Goal: Task Accomplishment & Management: Complete application form

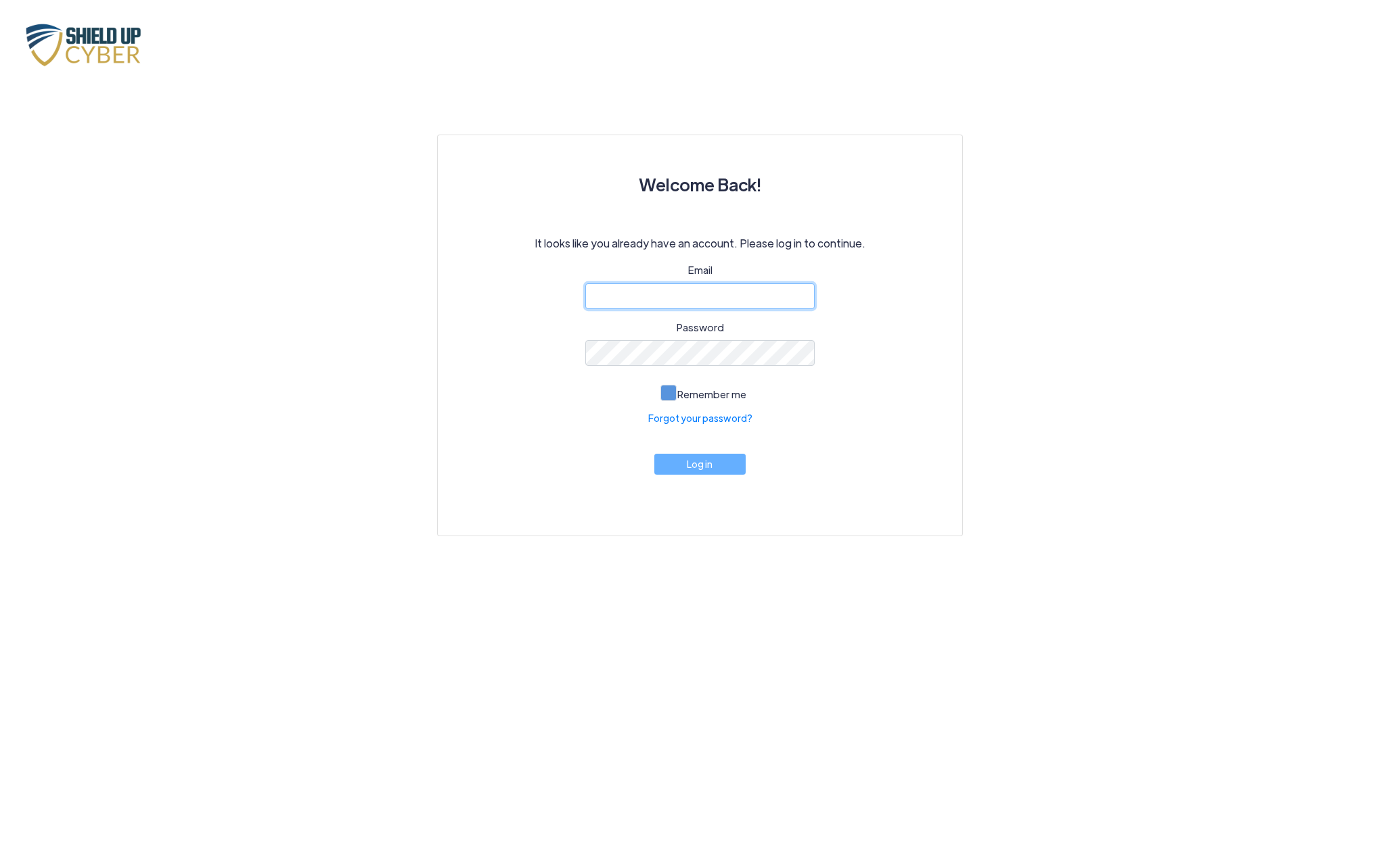
type input "[EMAIL_ADDRESS][DOMAIN_NAME]"
click at [668, 394] on span at bounding box center [668, 393] width 16 height 16
click at [0, 0] on input "Remember me" at bounding box center [0, 0] width 0 height 0
click at [697, 462] on button "Log in" at bounding box center [700, 461] width 92 height 21
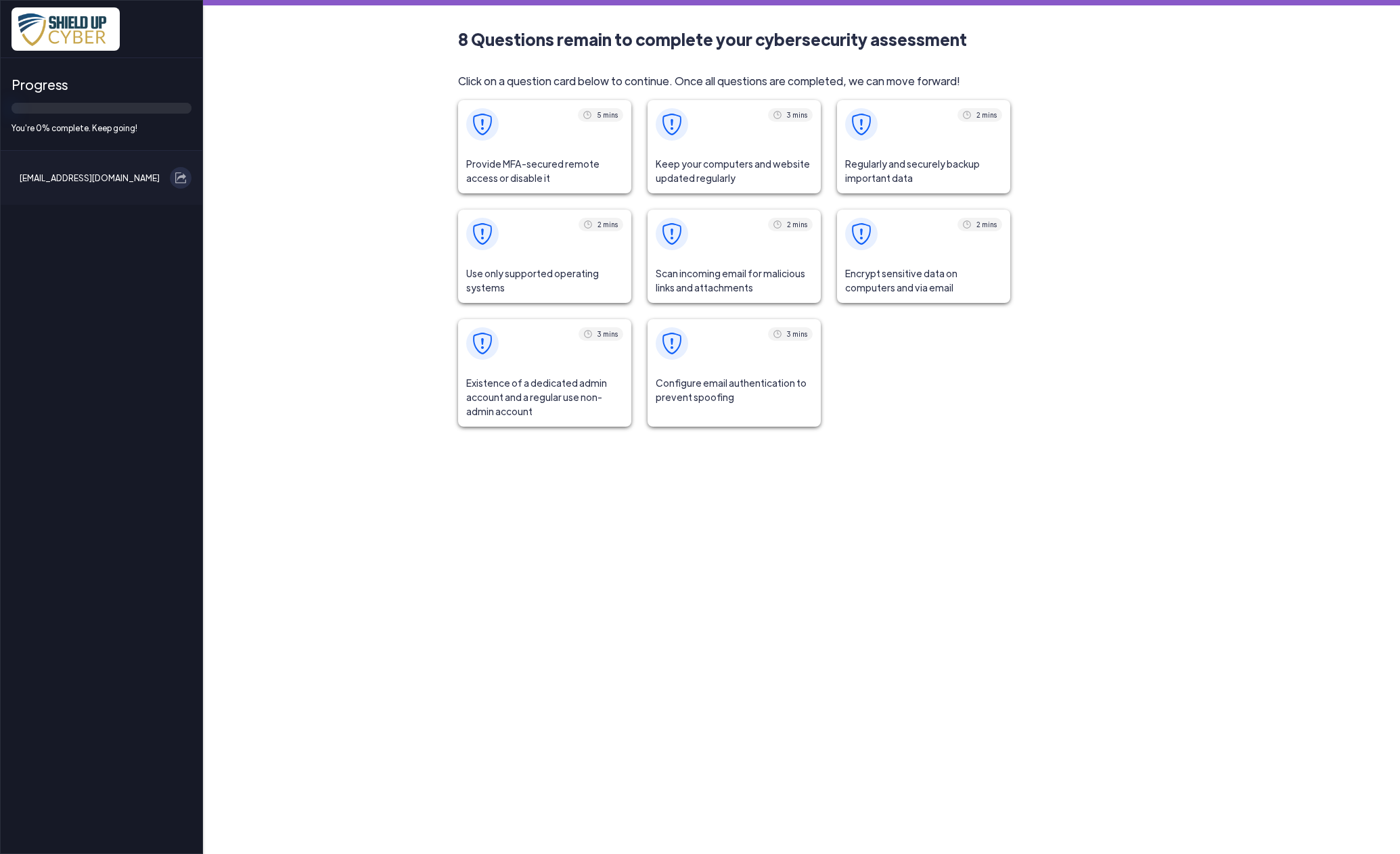
click at [572, 148] on span at bounding box center [544, 124] width 173 height 49
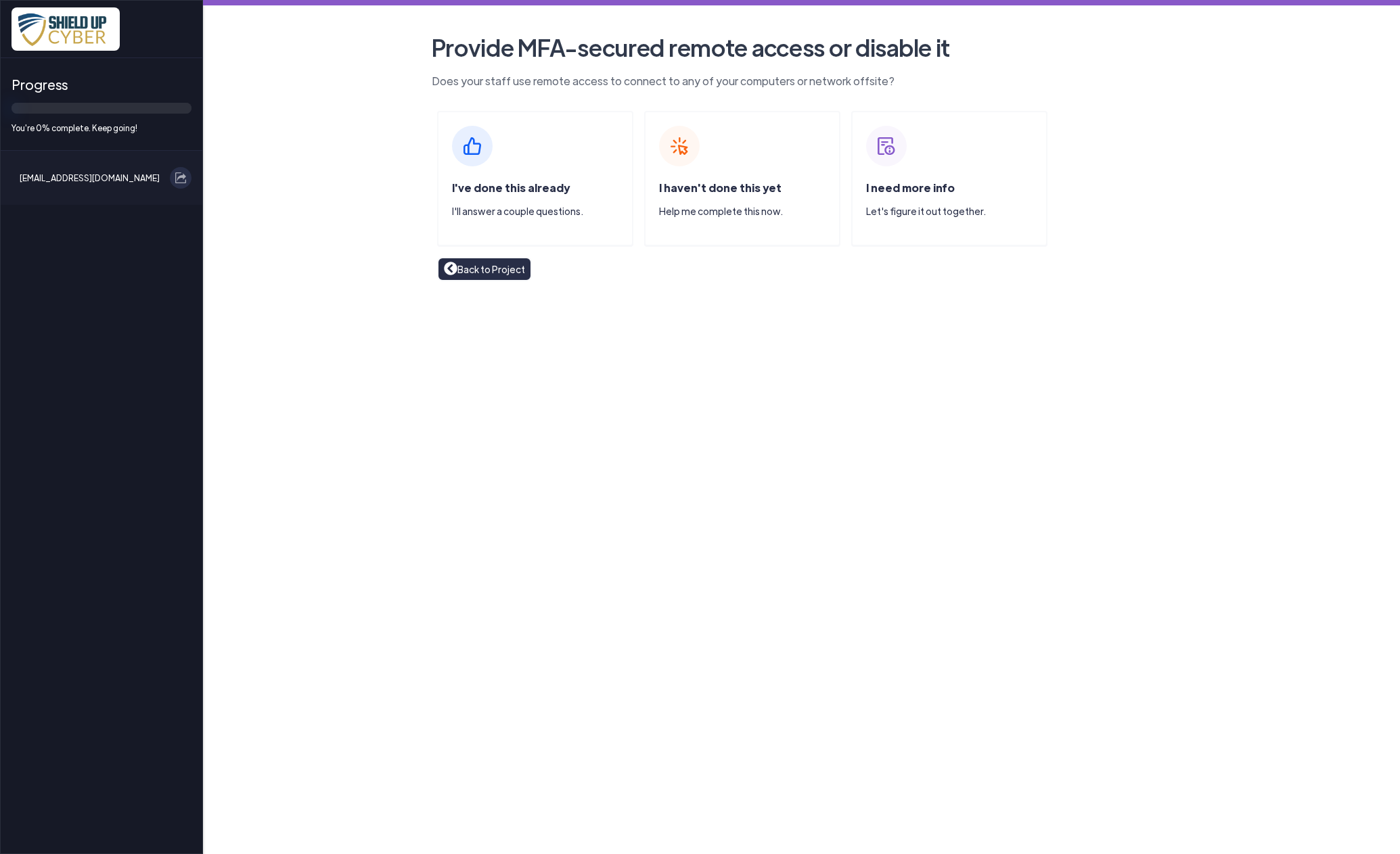
click at [504, 181] on span "I've done this already" at bounding box center [510, 188] width 117 height 14
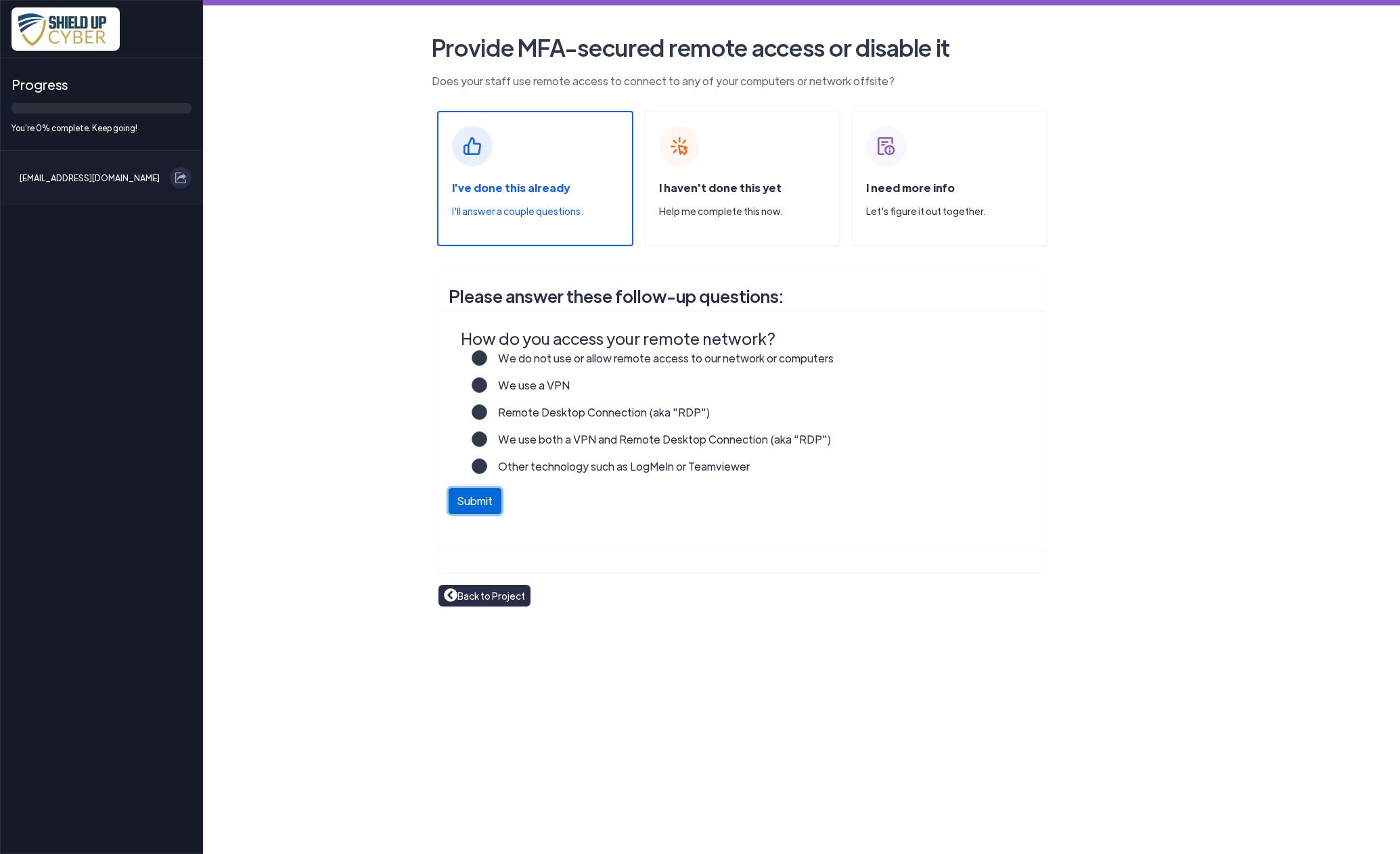
click at [478, 498] on button "Submit" at bounding box center [475, 501] width 53 height 26
click at [487, 357] on label "We do not use or allow remote access to our network or computers" at bounding box center [660, 363] width 346 height 27
click at [0, 0] on input "We do not use or allow remote access to our network or computers" at bounding box center [0, 0] width 0 height 0
click at [487, 387] on label "We use a VPN" at bounding box center [528, 390] width 82 height 27
click at [0, 0] on input "We use a VPN" at bounding box center [0, 0] width 0 height 0
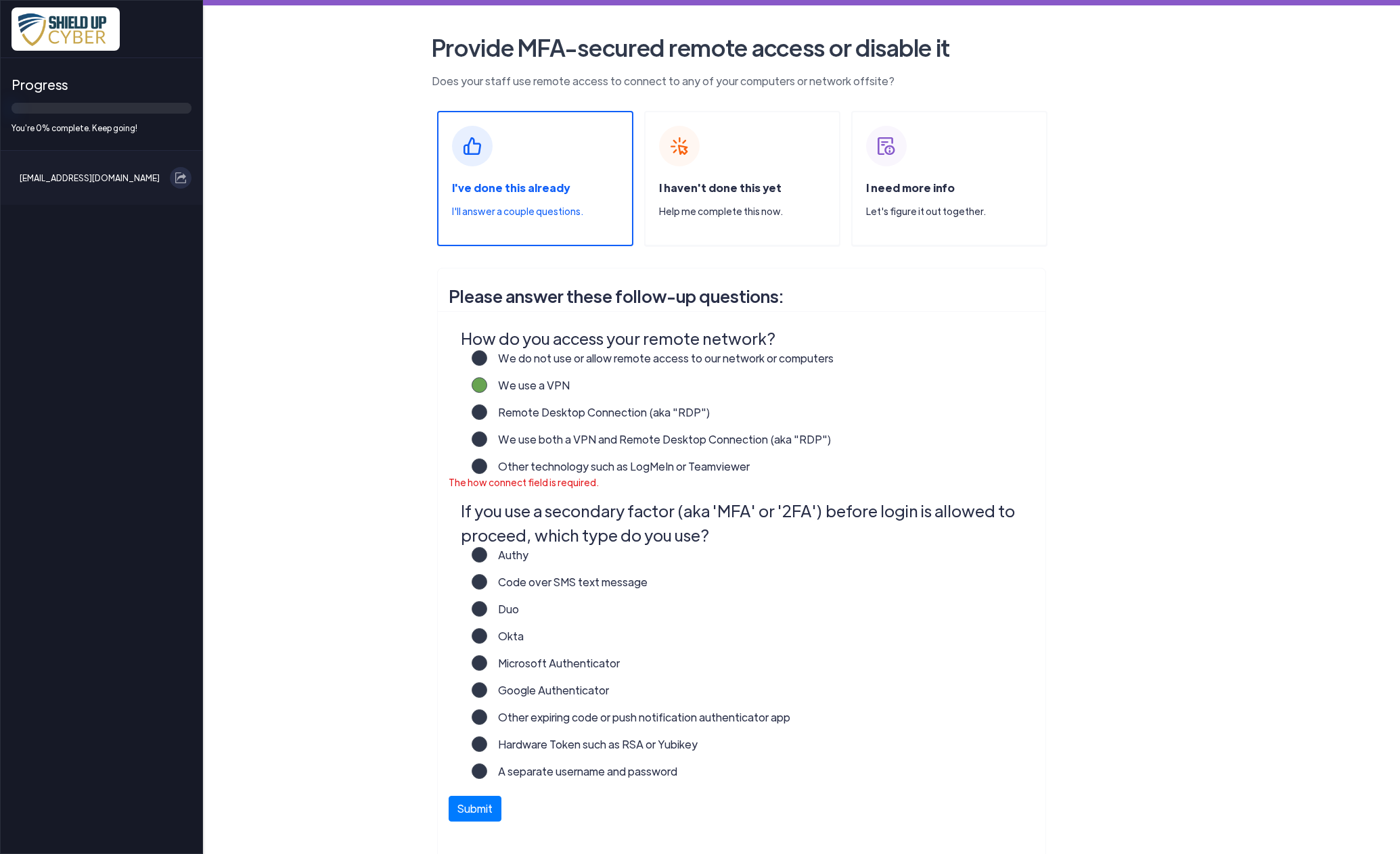
click at [487, 355] on label "We do not use or allow remote access to our network or computers" at bounding box center [660, 363] width 346 height 27
click at [0, 0] on input "We do not use or allow remote access to our network or computers" at bounding box center [0, 0] width 0 height 0
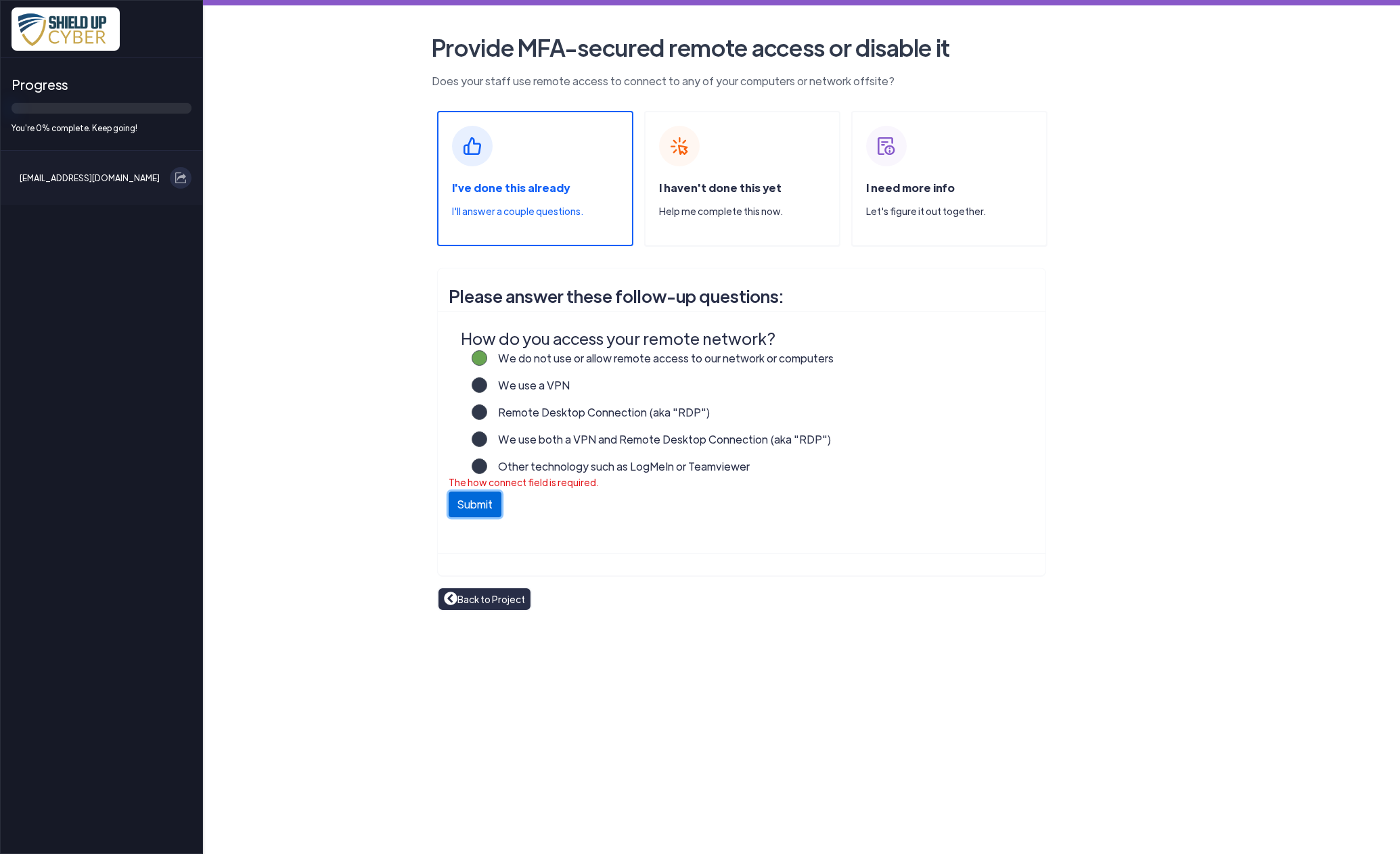
click at [476, 502] on button "Submit" at bounding box center [475, 505] width 53 height 26
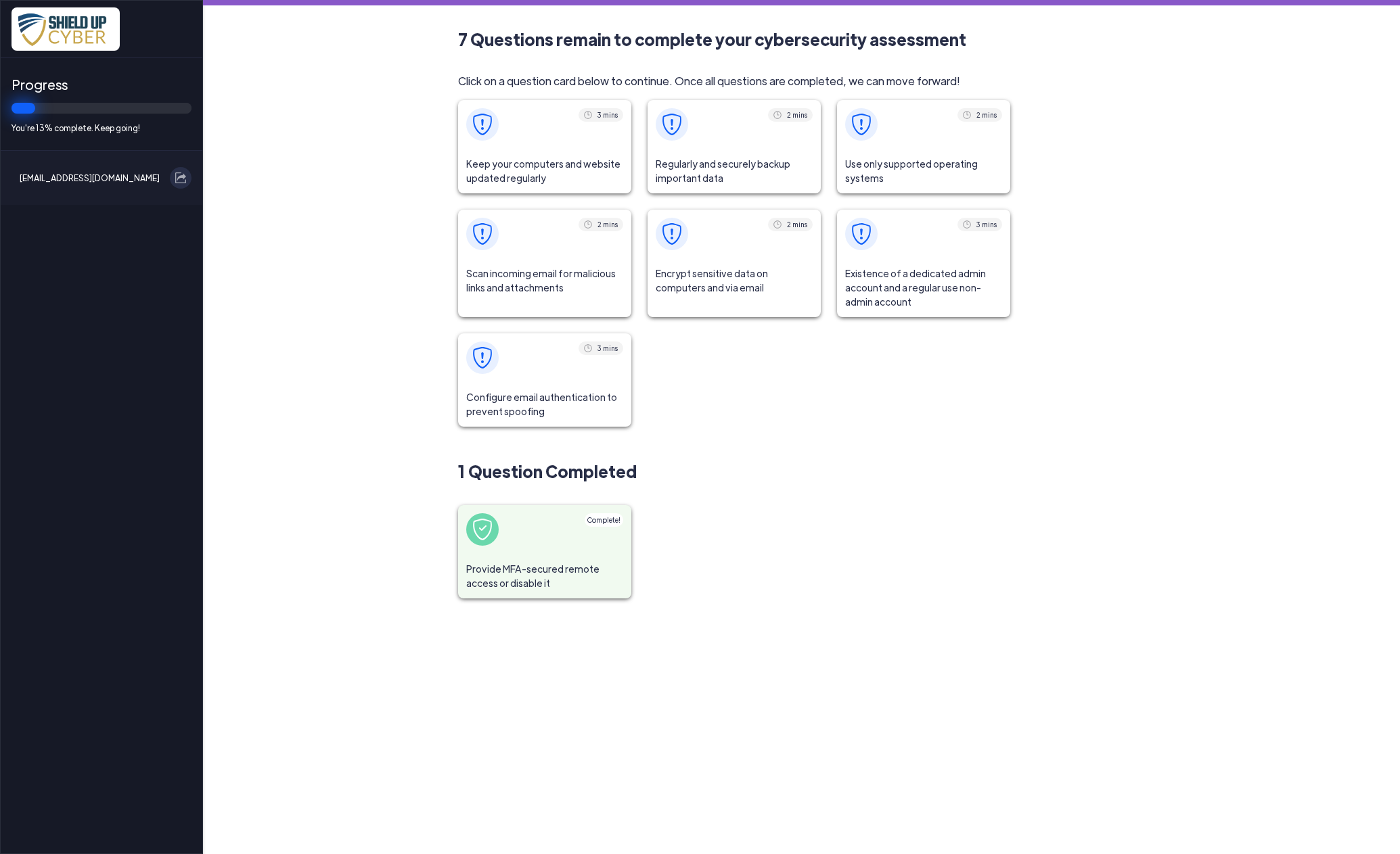
click at [536, 154] on span "Keep your computers and website updated regularly" at bounding box center [544, 171] width 173 height 45
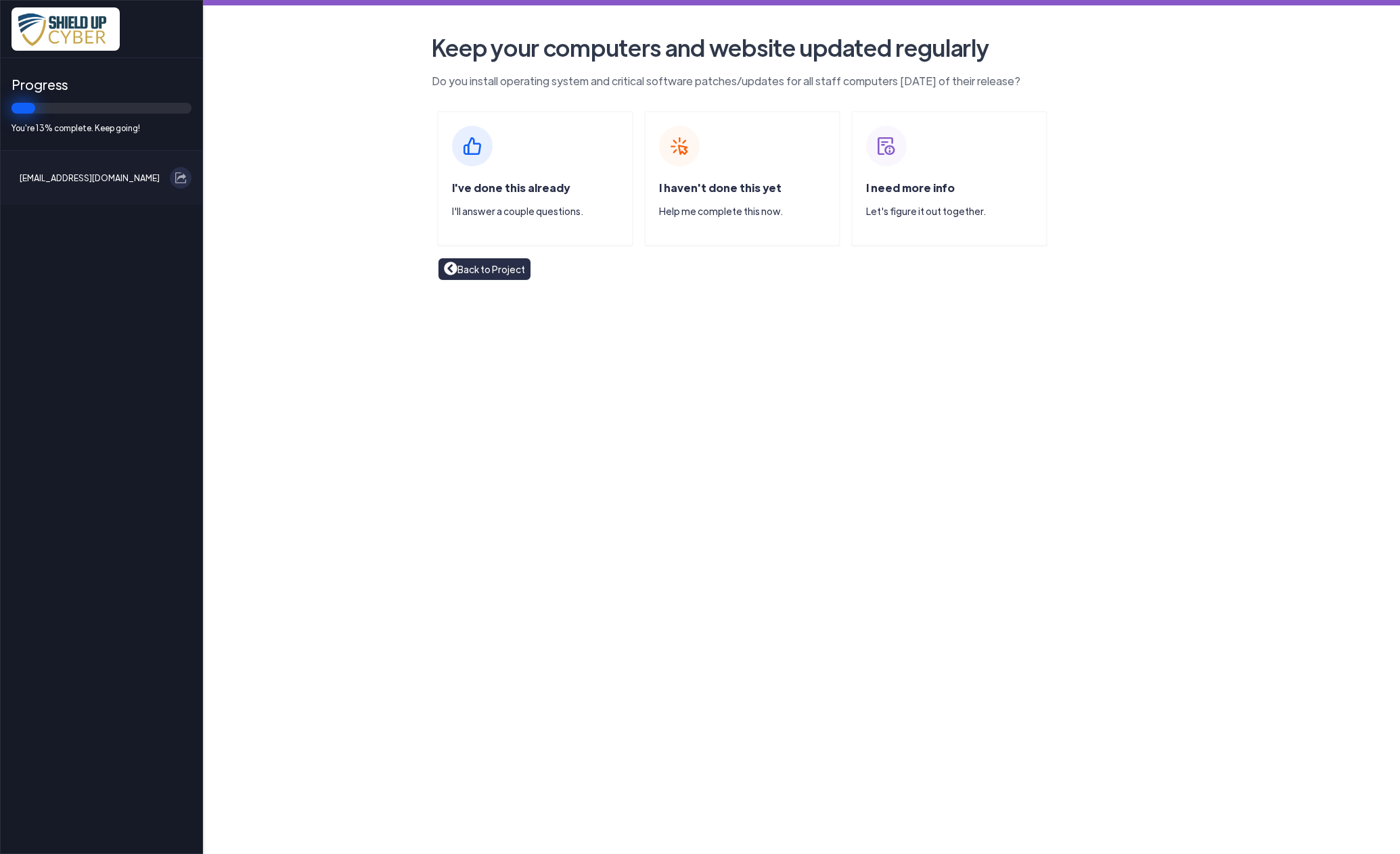
click at [531, 169] on div "I've done this already I'll answer a couple questions." at bounding box center [535, 178] width 196 height 135
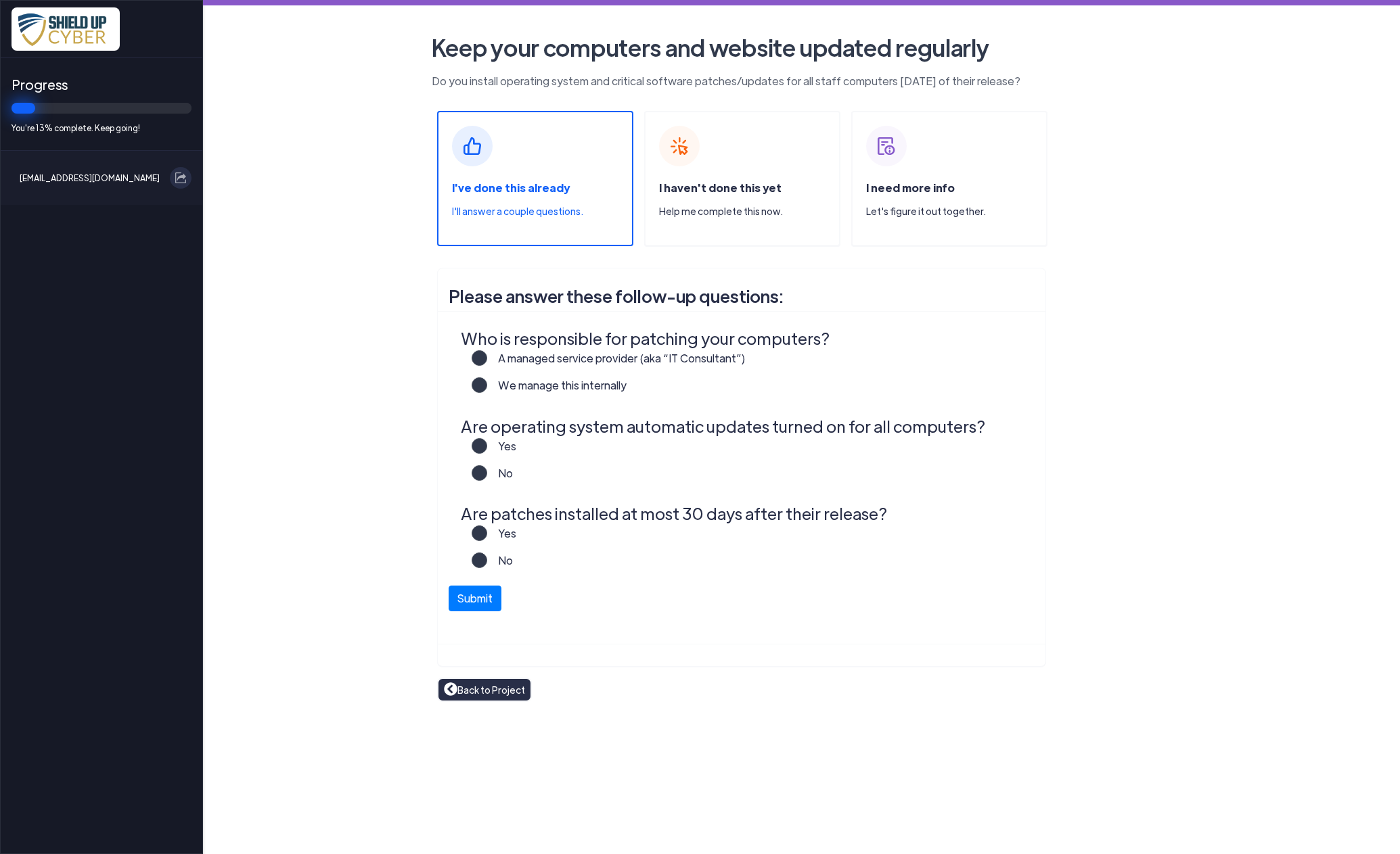
click at [487, 384] on label "We manage this internally" at bounding box center [556, 390] width 140 height 27
click at [0, 0] on input "We manage this internally" at bounding box center [0, 0] width 0 height 0
click at [487, 445] on label "Yes" at bounding box center [501, 451] width 29 height 27
click at [0, 0] on input "Yes" at bounding box center [0, 0] width 0 height 0
click at [487, 533] on label "Yes" at bounding box center [501, 538] width 29 height 27
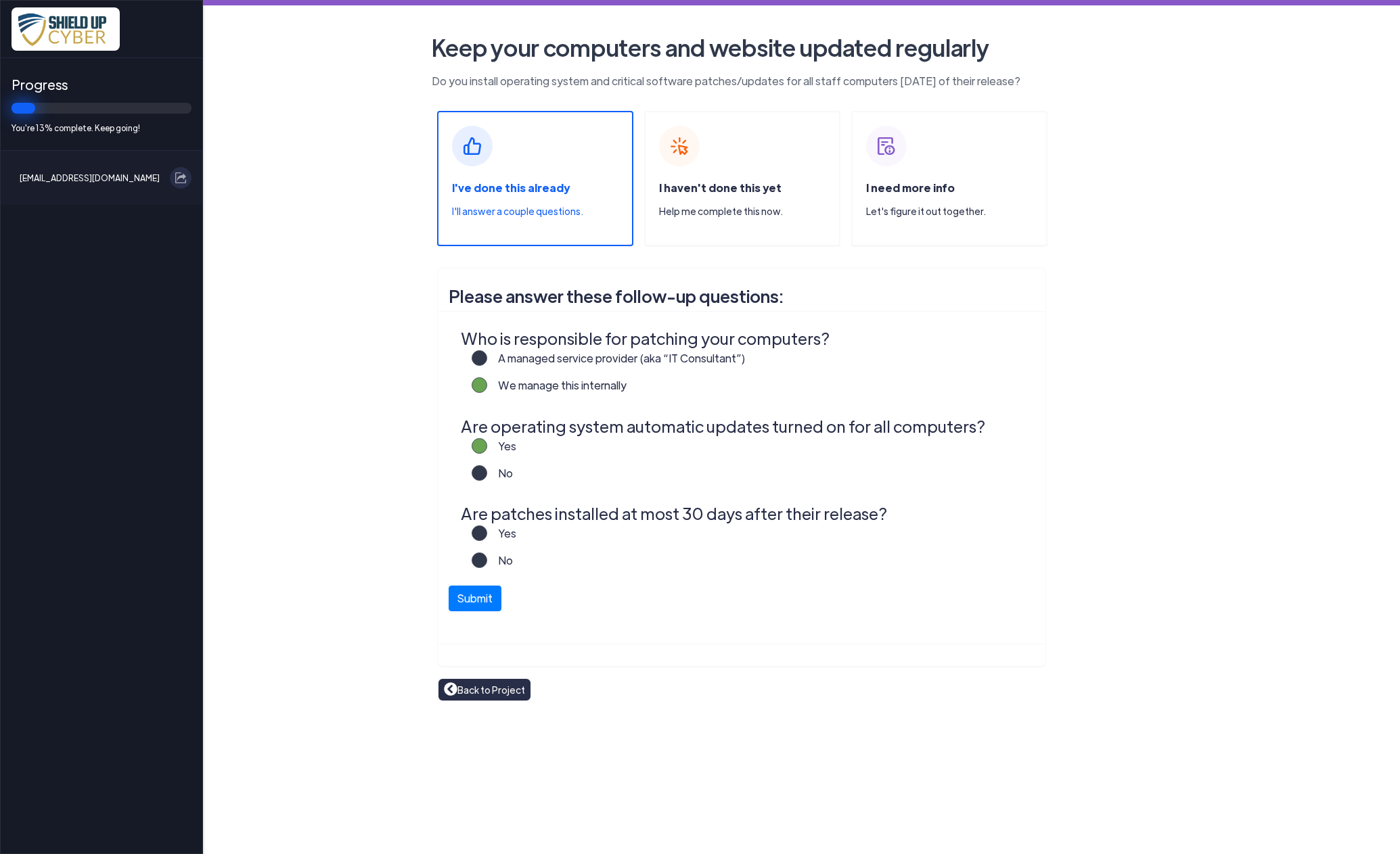
click at [0, 0] on input "Yes" at bounding box center [0, 0] width 0 height 0
click at [483, 595] on button "Submit" at bounding box center [475, 595] width 53 height 26
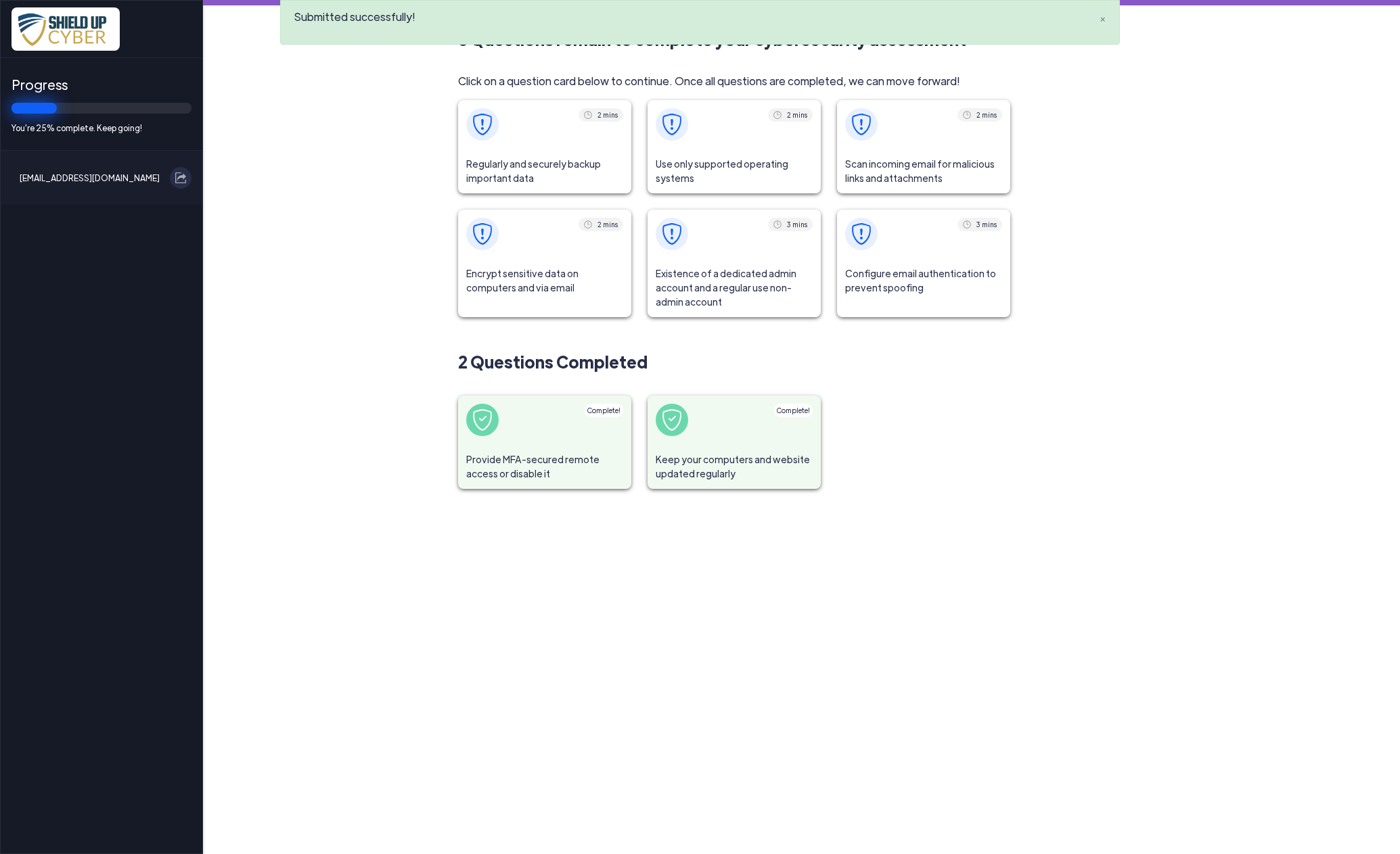
click at [516, 156] on span "Regularly and securely backup important data" at bounding box center [544, 171] width 173 height 45
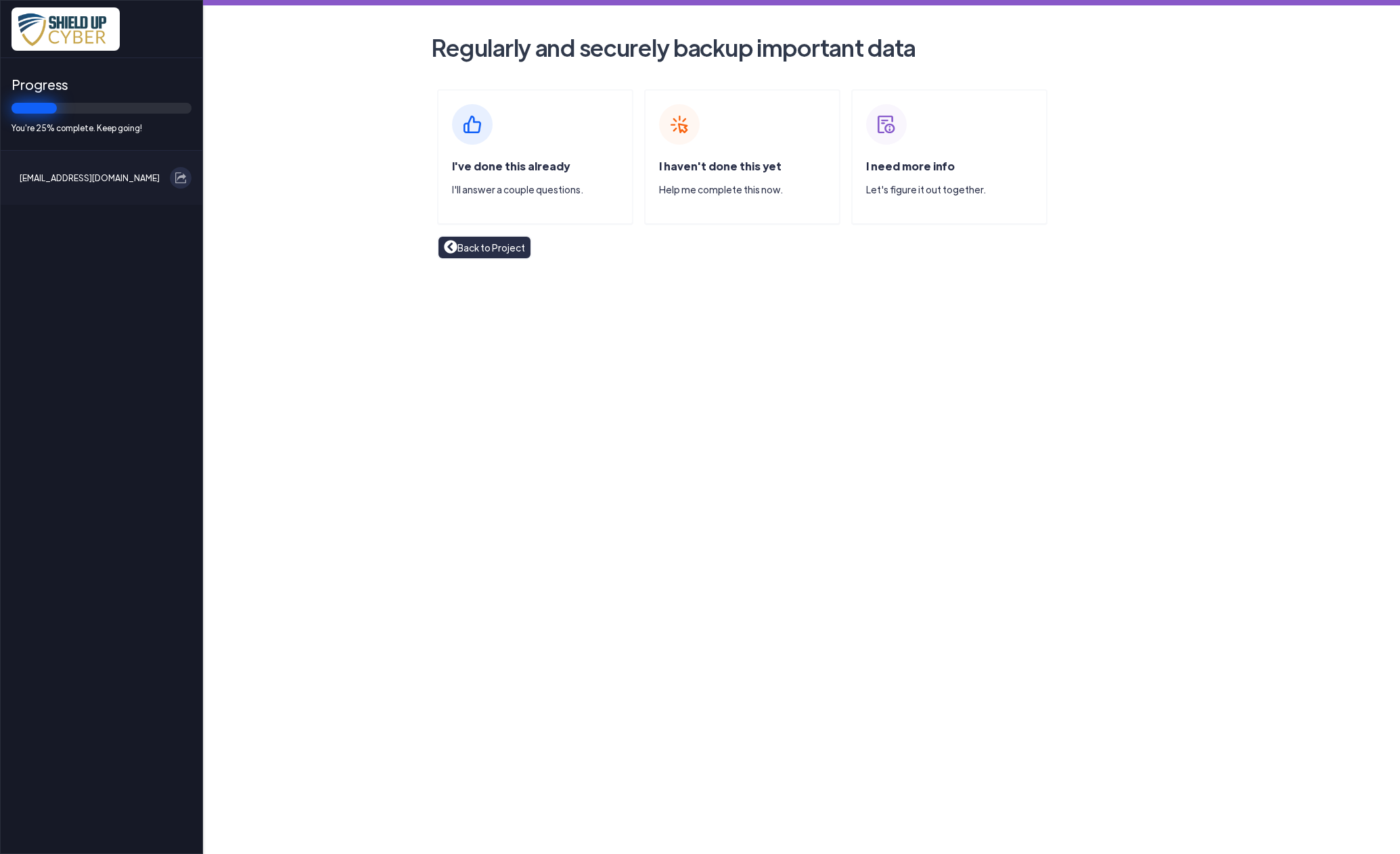
click at [493, 170] on span "I've done this already" at bounding box center [510, 165] width 117 height 14
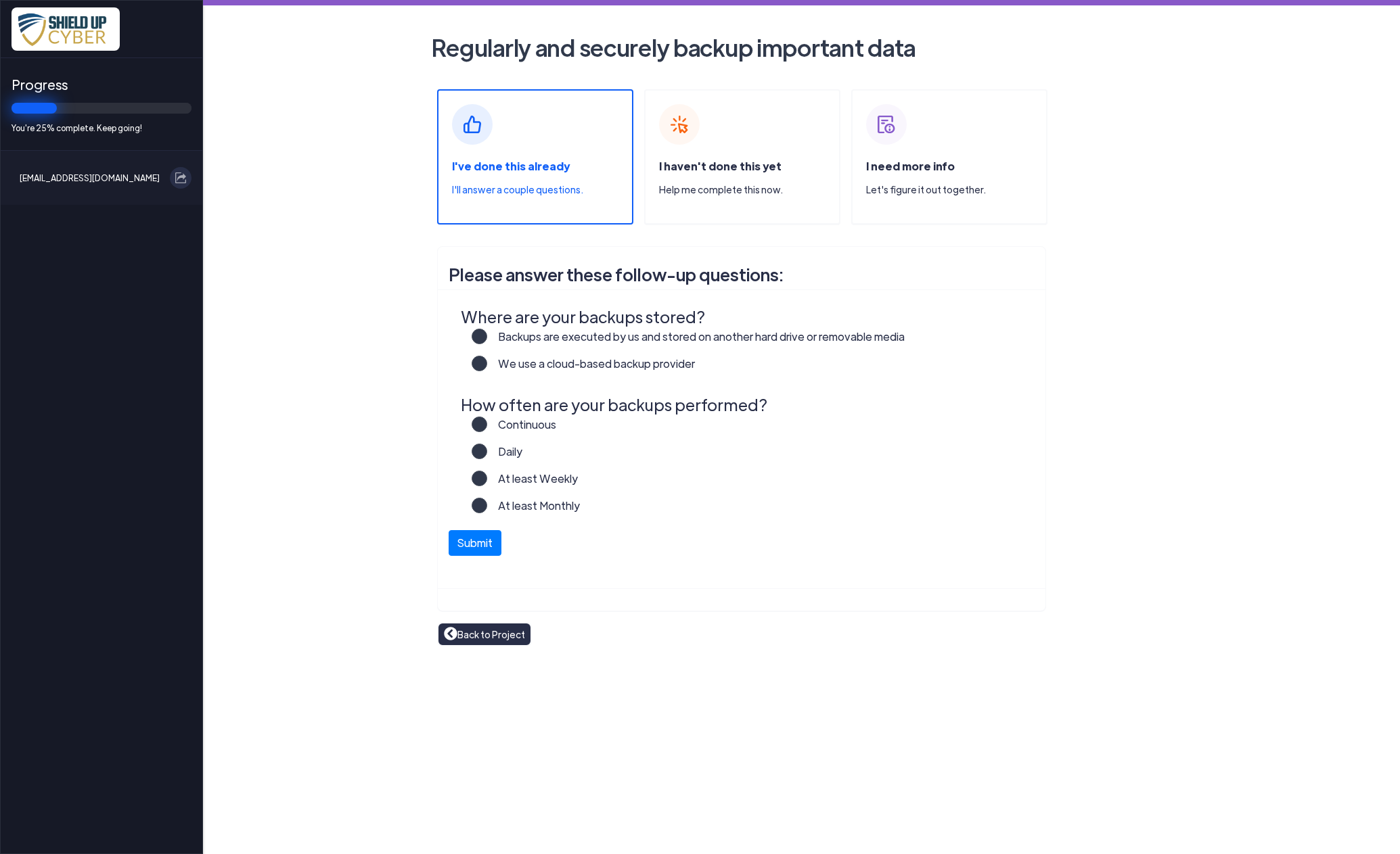
click at [487, 361] on label "We use a cloud-based backup provider" at bounding box center [591, 368] width 208 height 27
click at [0, 0] on input "We use a cloud-based backup provider" at bounding box center [0, 0] width 0 height 0
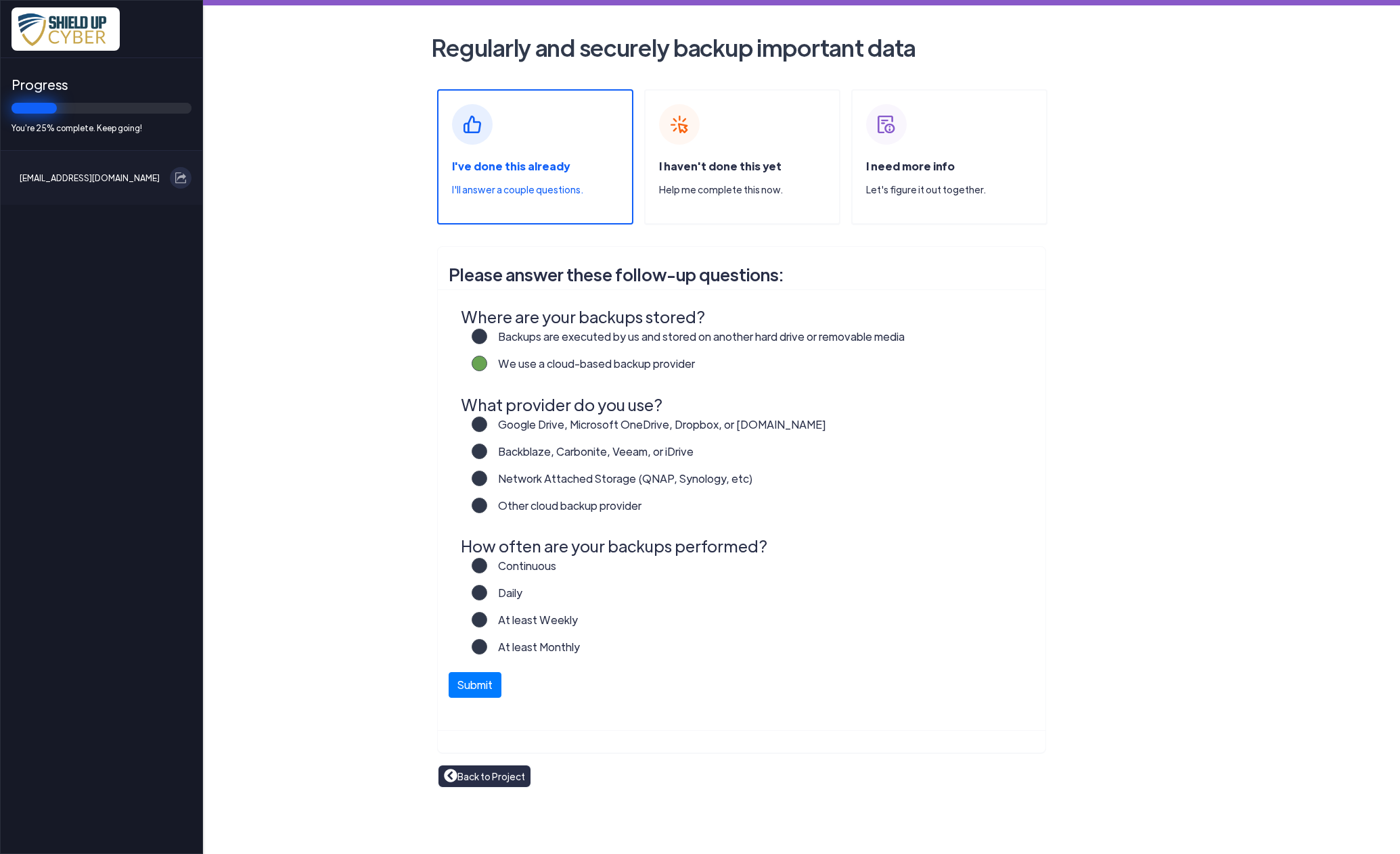
click at [487, 503] on label "Other cloud backup provider" at bounding box center [564, 511] width 154 height 27
click at [0, 0] on input "Other cloud backup provider" at bounding box center [0, 0] width 0 height 0
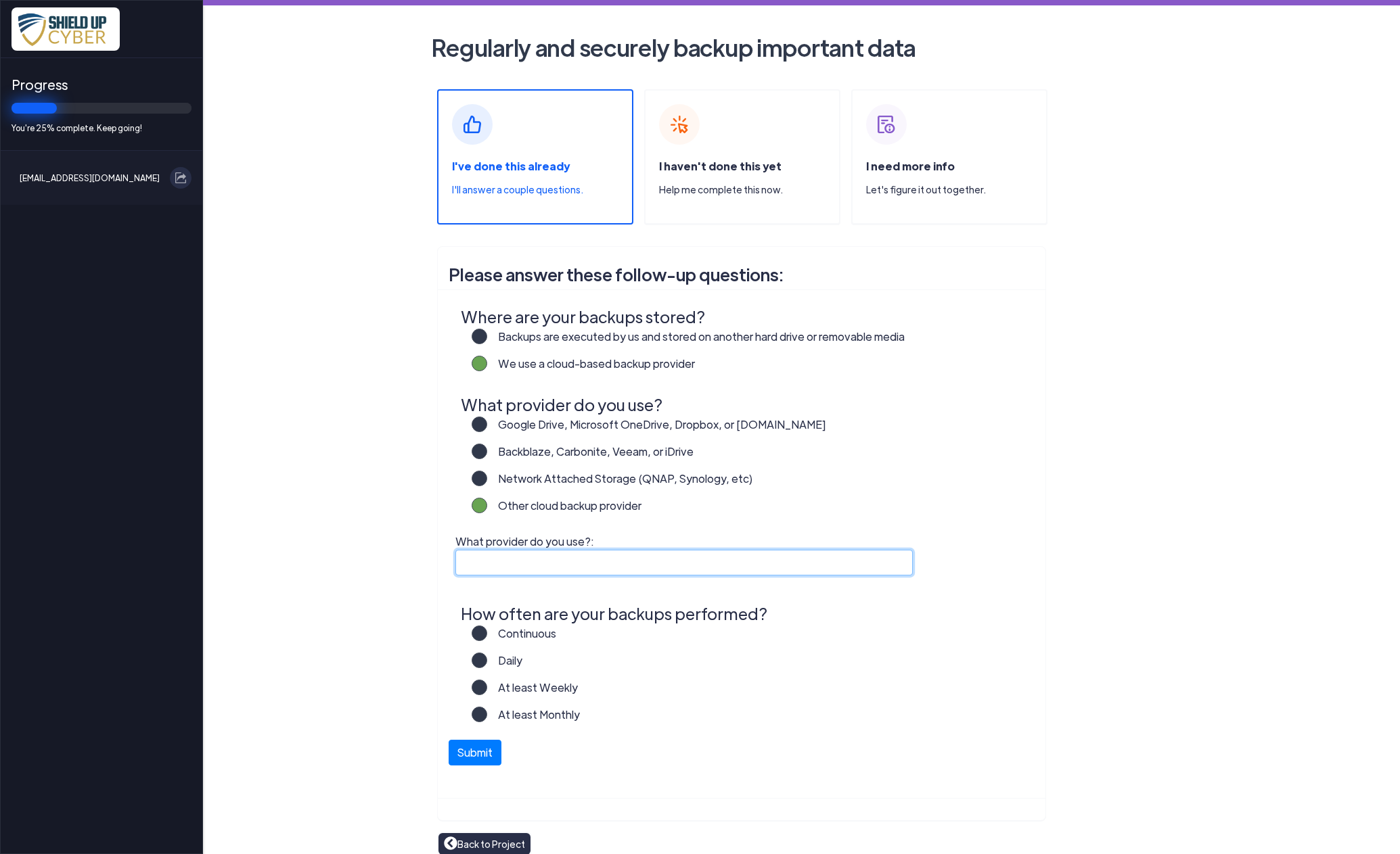
click at [471, 556] on input "What provider do you use?:" at bounding box center [684, 563] width 457 height 26
type input "iDrive"
click at [487, 632] on label "Continuous" at bounding box center [521, 638] width 69 height 27
click at [0, 0] on input "Continuous" at bounding box center [0, 0] width 0 height 0
click at [474, 746] on button "Submit" at bounding box center [475, 750] width 53 height 26
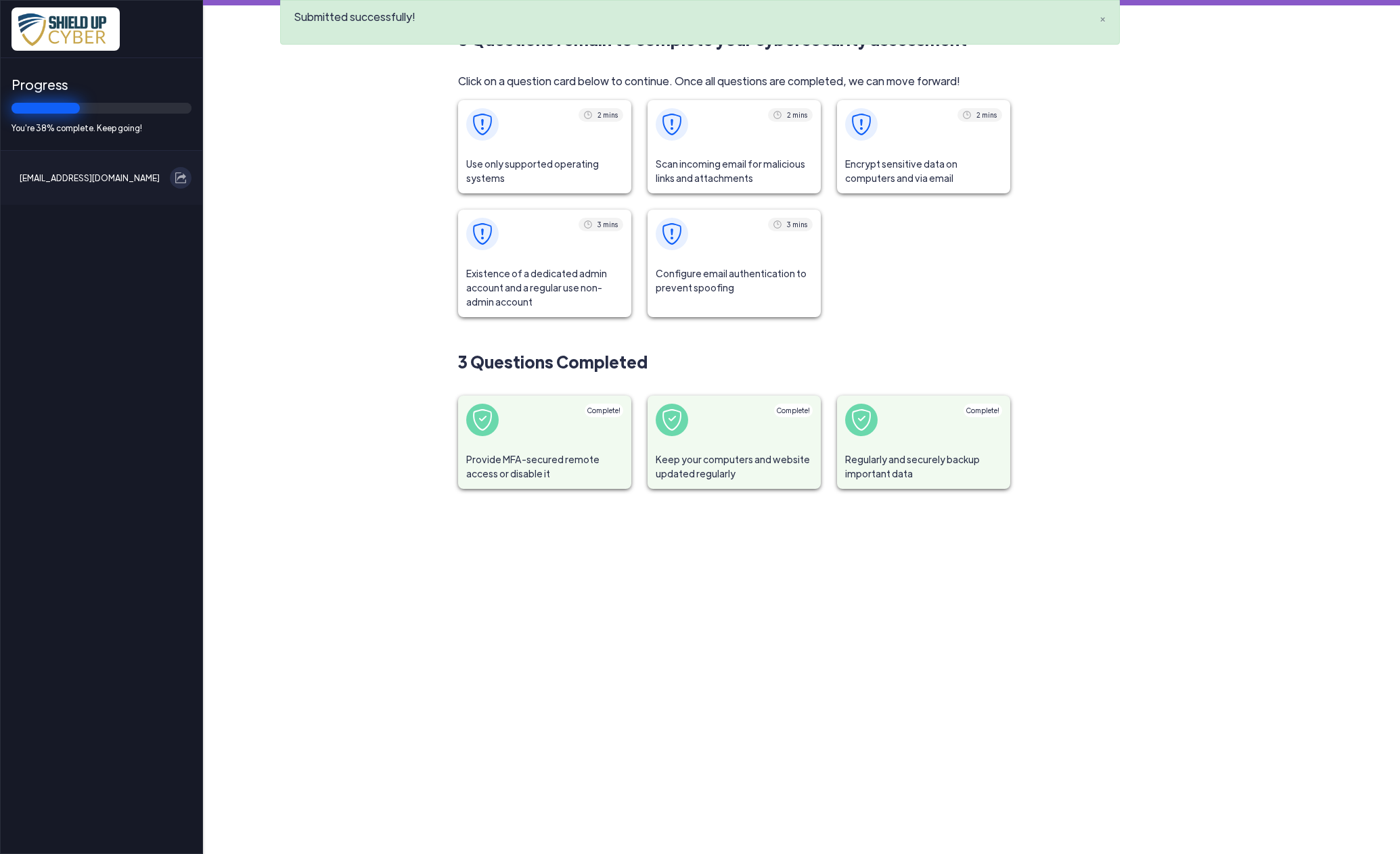
click at [514, 158] on span "Use only supported operating systems" at bounding box center [544, 171] width 173 height 45
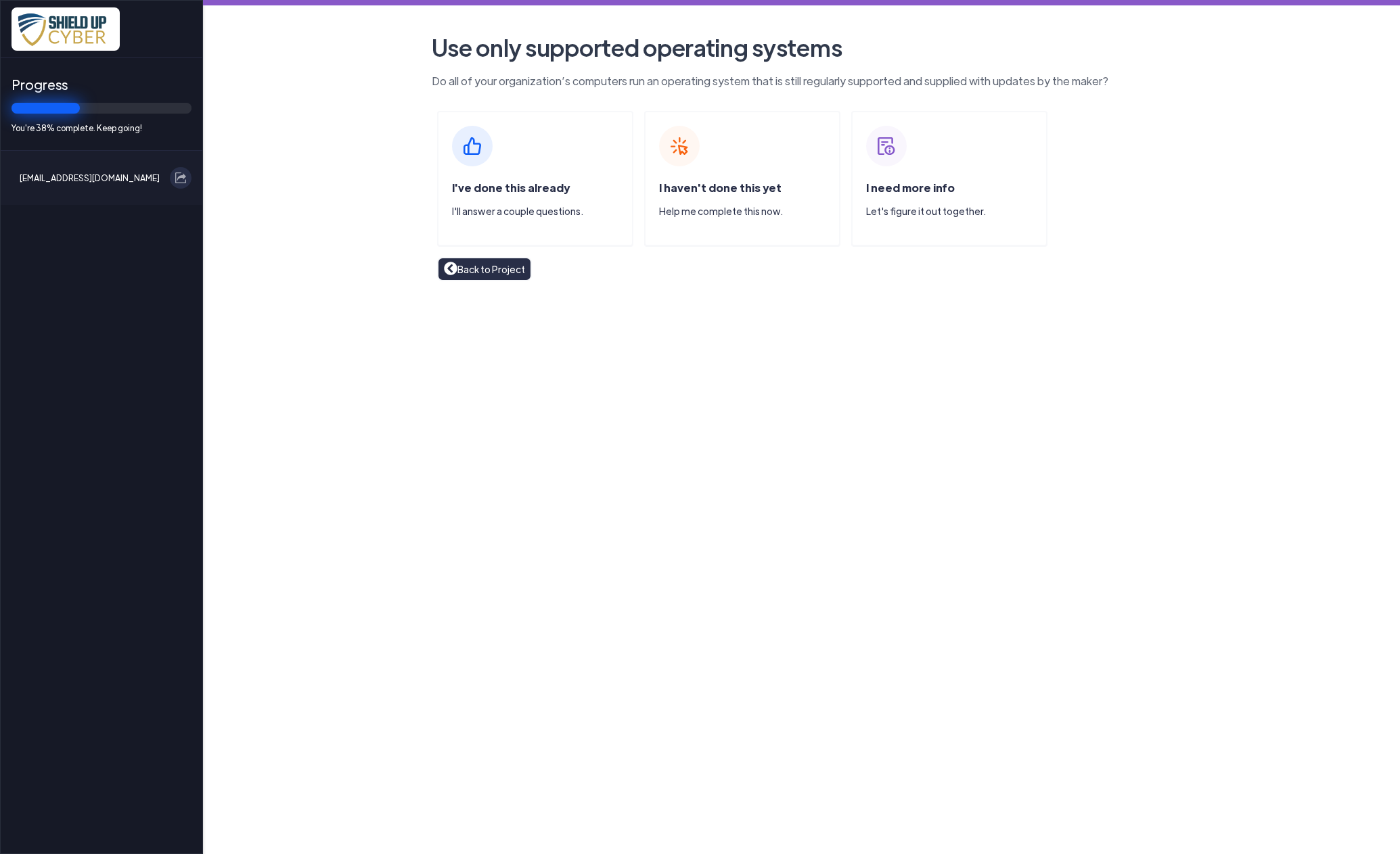
click at [517, 191] on span "I've done this already" at bounding box center [510, 188] width 117 height 14
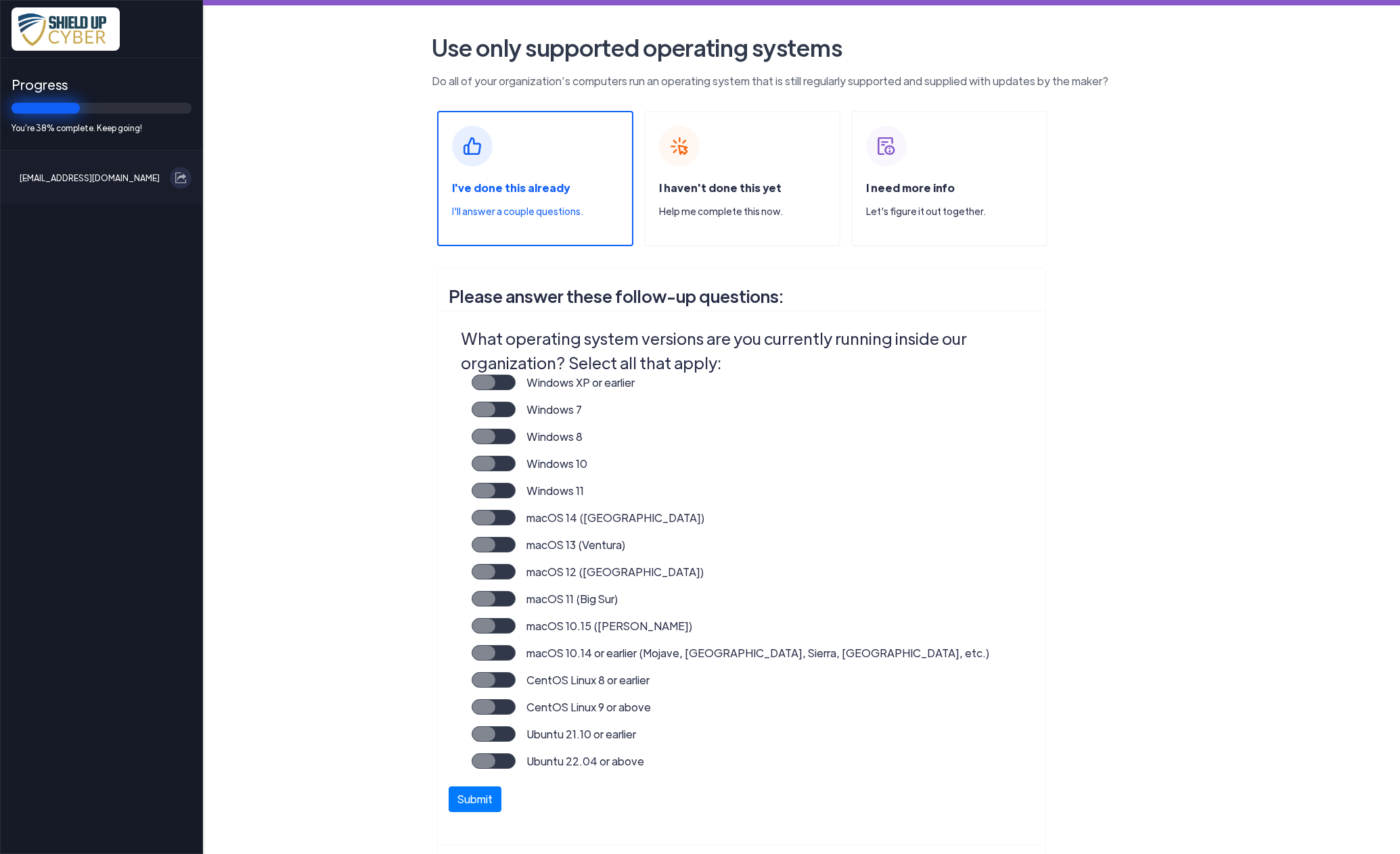
click at [516, 486] on label "Windows 11" at bounding box center [550, 496] width 69 height 27
click at [0, 0] on input "Windows 11" at bounding box center [0, 0] width 0 height 0
click at [475, 793] on button "Submit" at bounding box center [475, 796] width 53 height 26
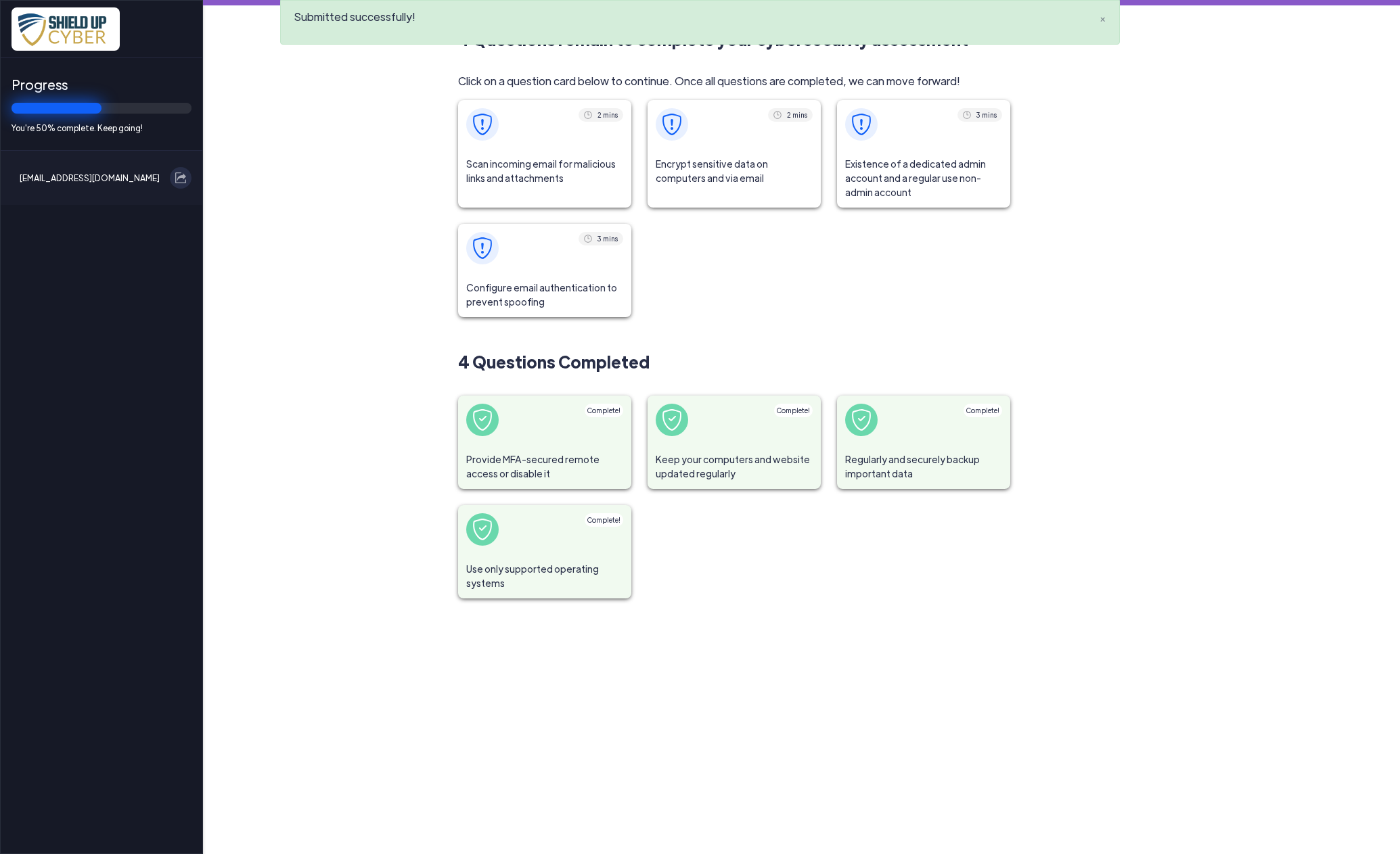
click at [530, 175] on span "Scan incoming email for malicious links and attachments" at bounding box center [544, 171] width 173 height 45
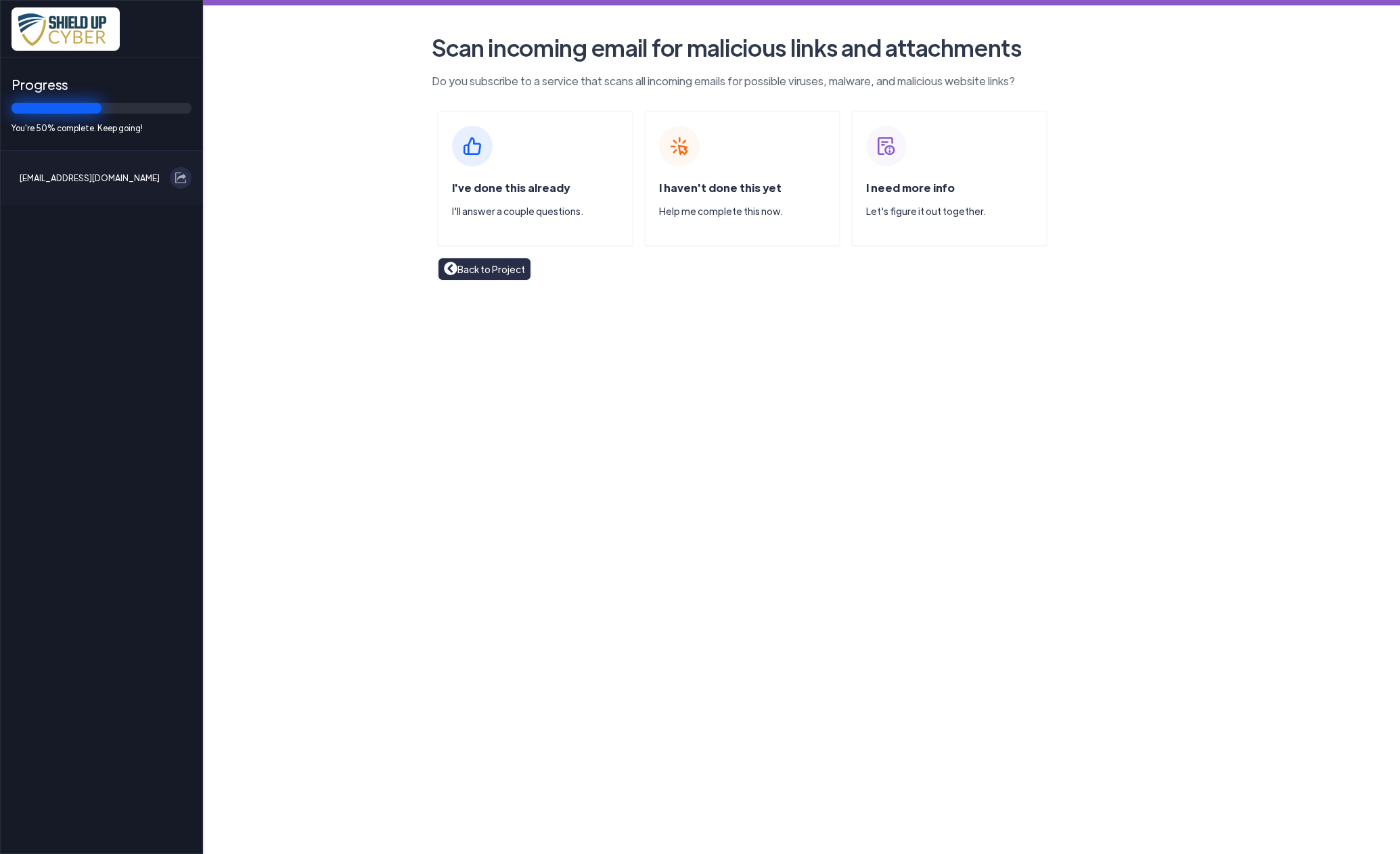
click at [533, 175] on div "I've done this already I'll answer a couple questions." at bounding box center [535, 178] width 196 height 135
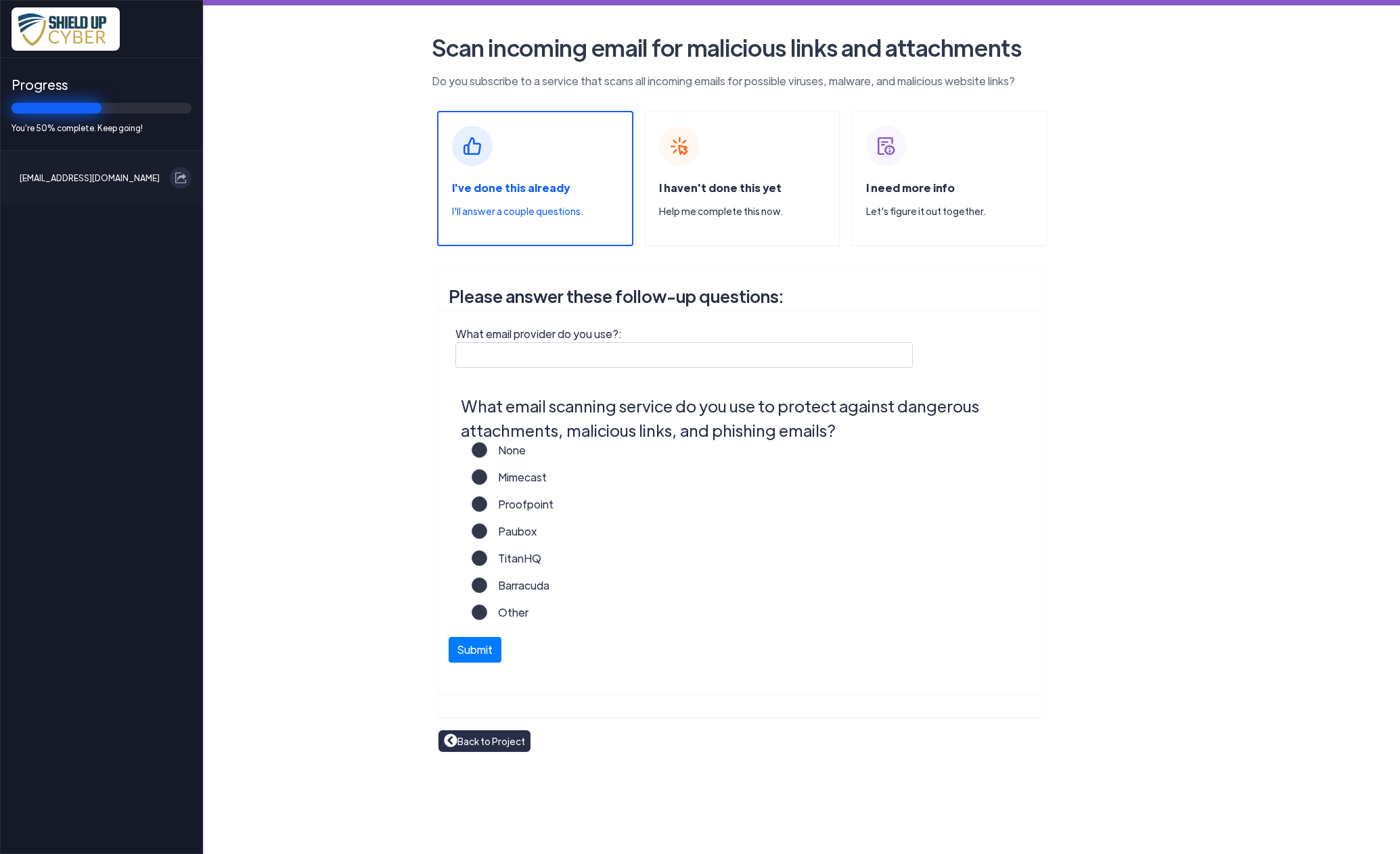
click at [487, 612] on label "Other" at bounding box center [507, 618] width 41 height 27
click at [0, 0] on input "Other" at bounding box center [0, 0] width 0 height 0
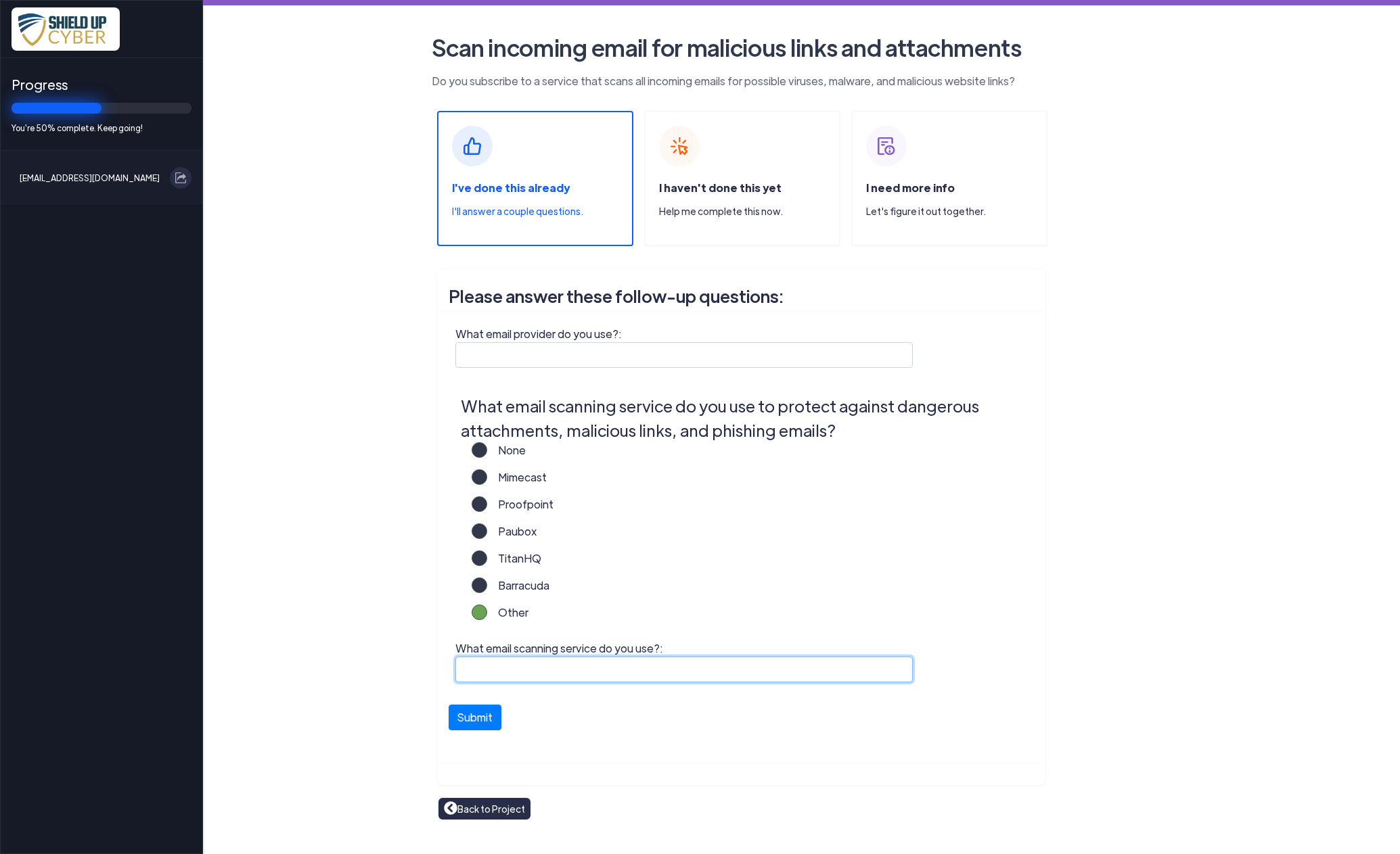
click at [486, 672] on input "What email scanning service do you use?:" at bounding box center [684, 669] width 457 height 26
type input "Avast"
click at [480, 711] on button "Submit" at bounding box center [475, 714] width 53 height 26
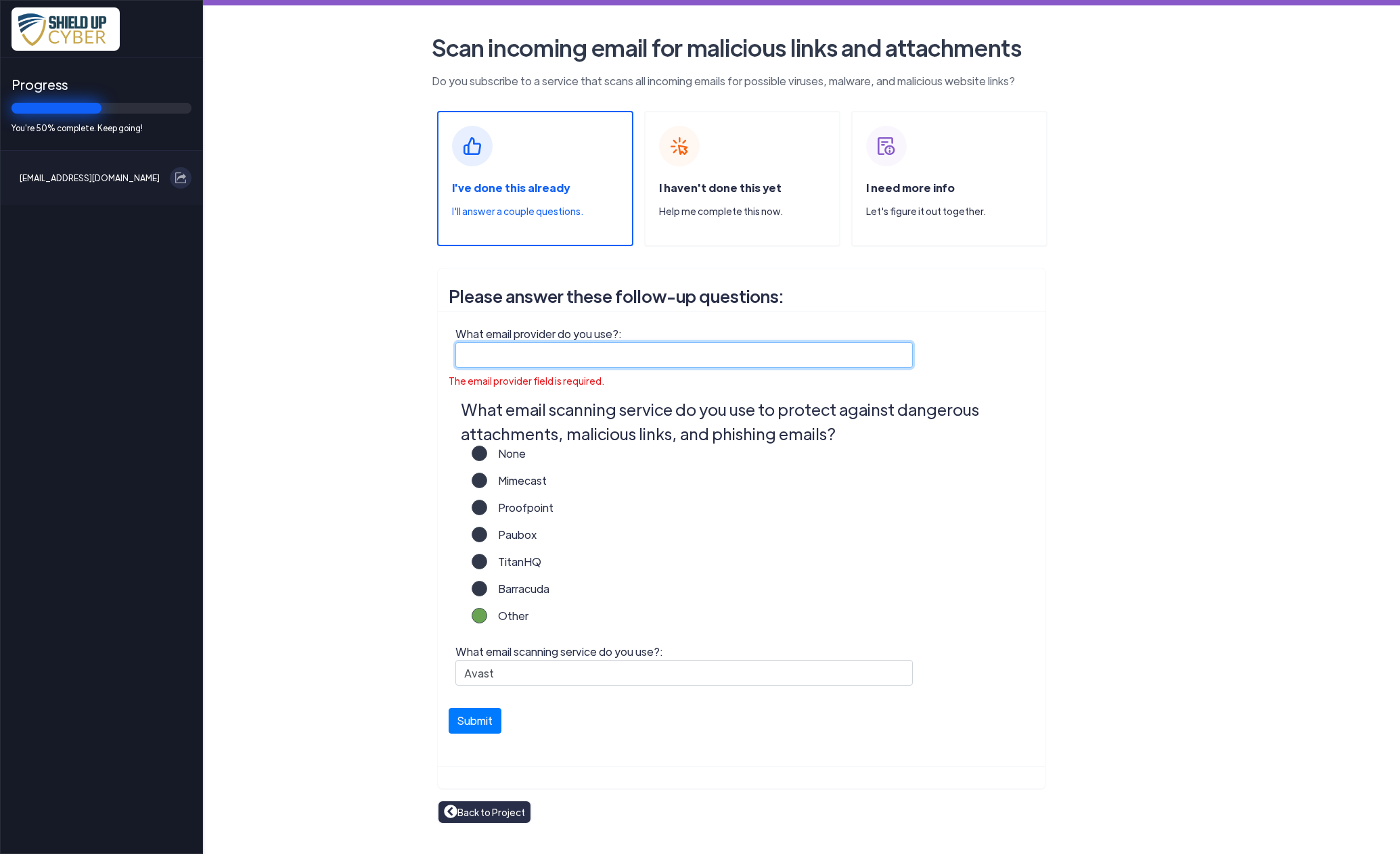
click at [473, 357] on input "What email provider do you use?:" at bounding box center [684, 355] width 457 height 26
type input "gmail, ATT"
click at [471, 719] on button "Submit" at bounding box center [475, 718] width 53 height 26
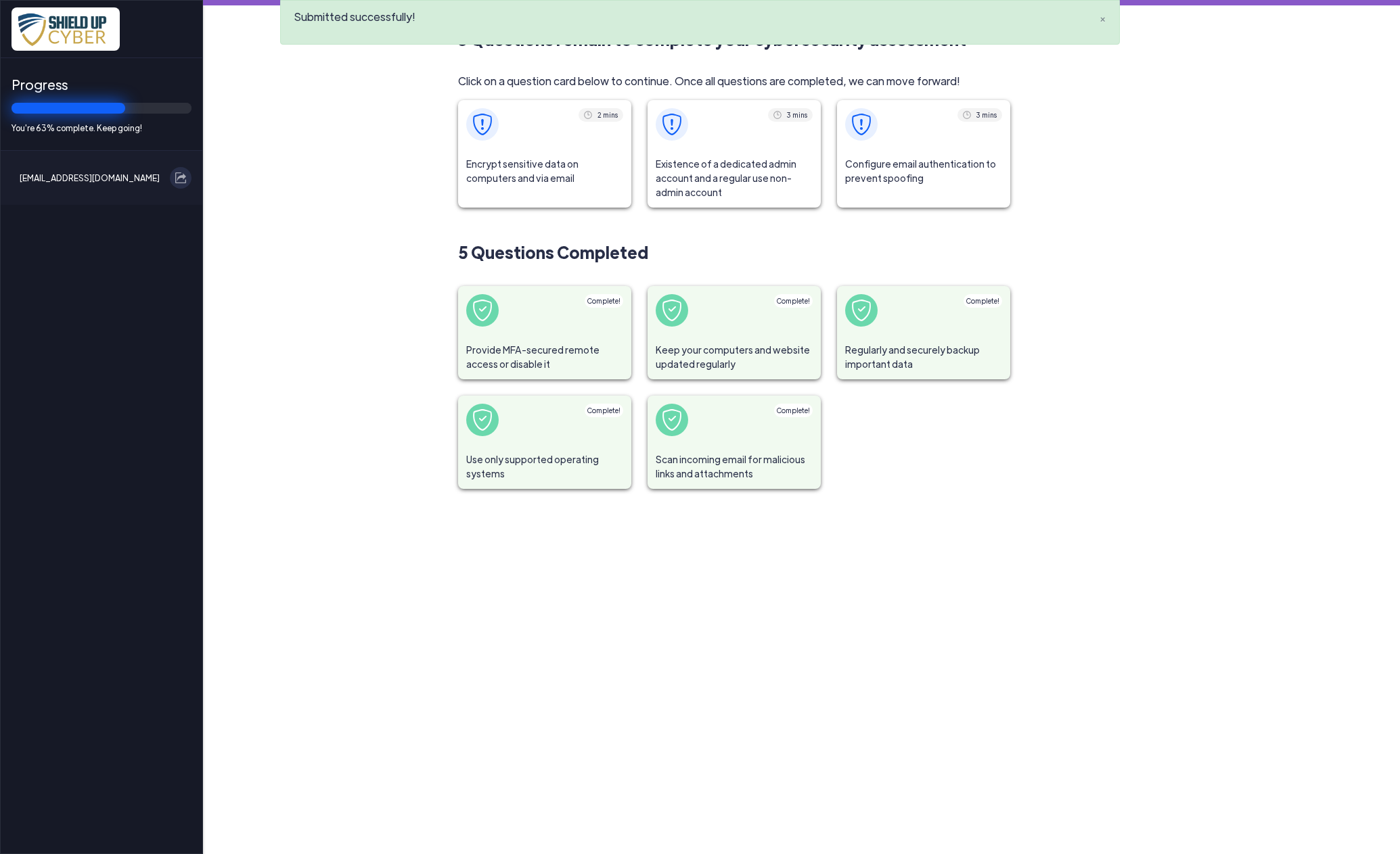
click at [582, 169] on span "Encrypt sensitive data on computers and via email" at bounding box center [544, 171] width 173 height 45
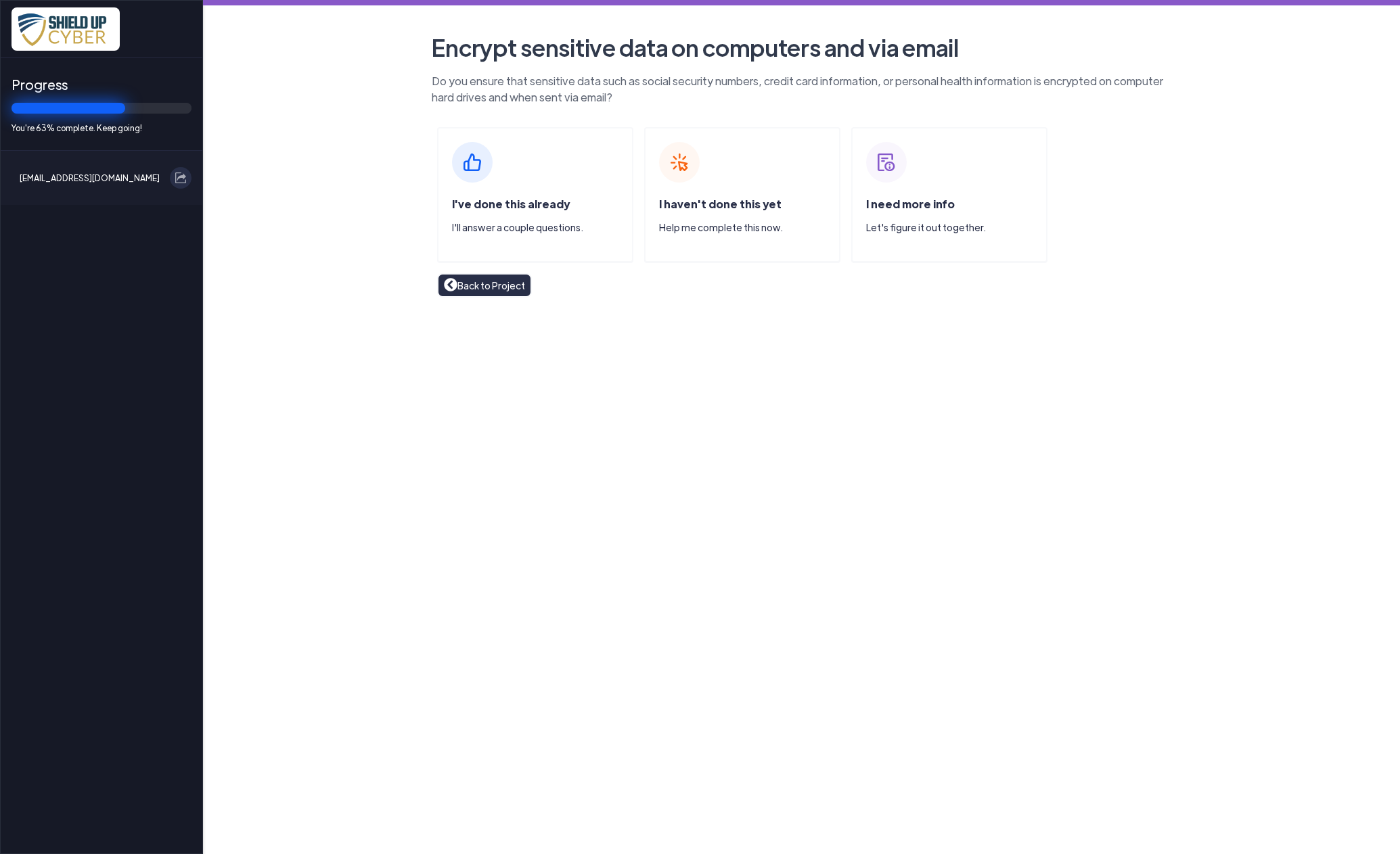
click at [507, 194] on div "I've done this already I'll answer a couple questions." at bounding box center [535, 194] width 196 height 135
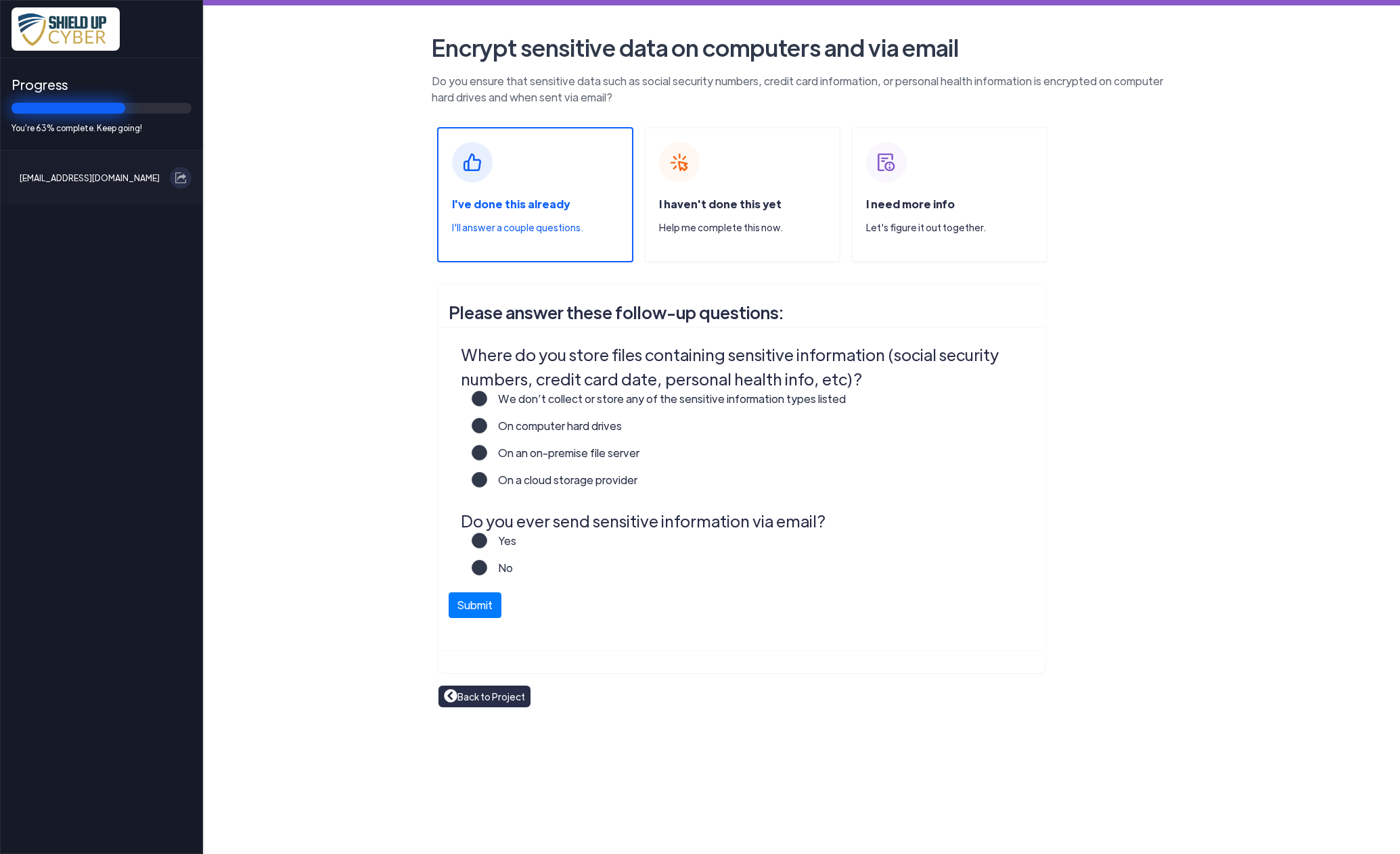
click at [487, 480] on label "On a cloud storage provider" at bounding box center [562, 485] width 150 height 27
click at [0, 0] on input "On a cloud storage provider" at bounding box center [0, 0] width 0 height 0
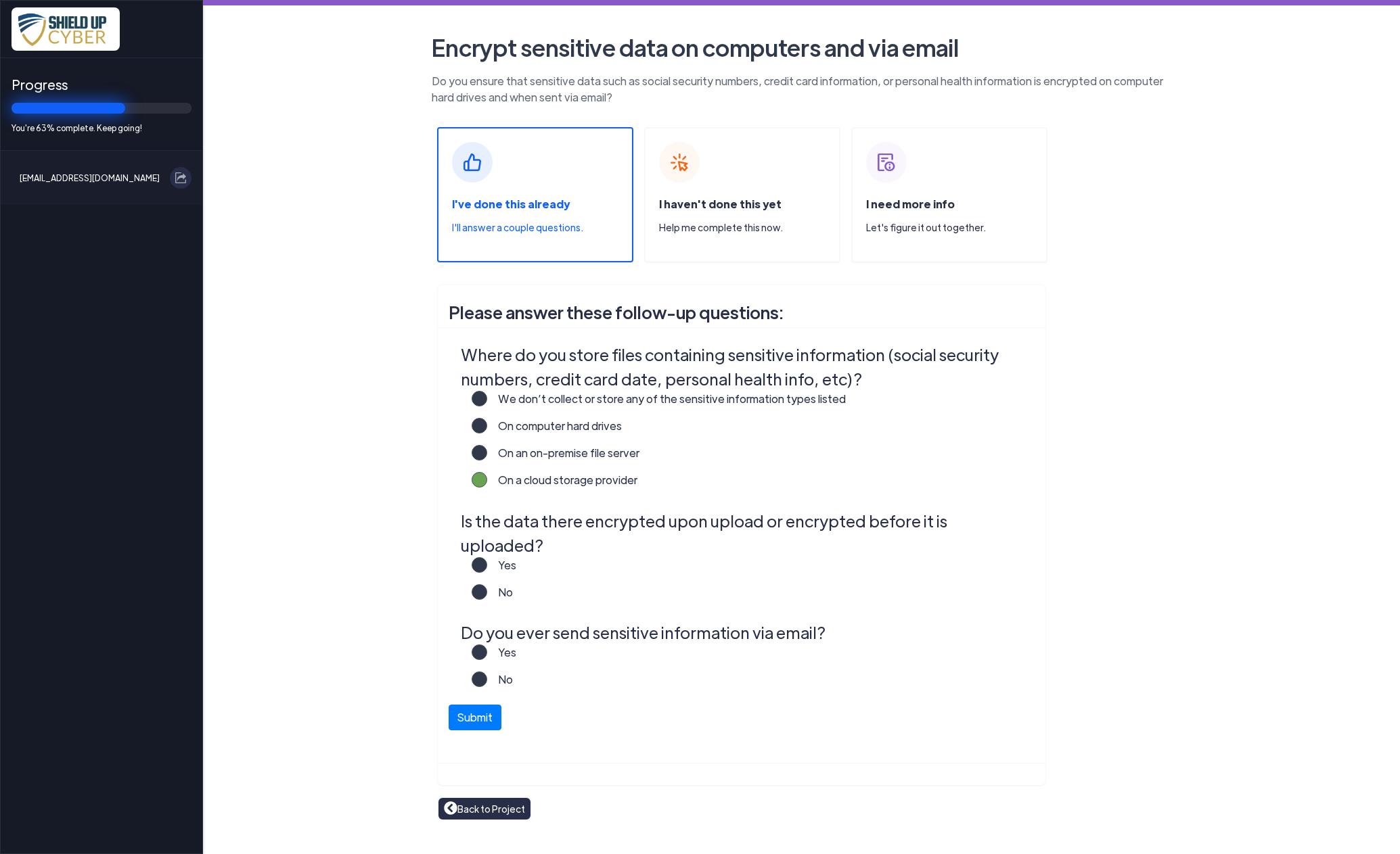
click at [487, 557] on label "Yes" at bounding box center [501, 570] width 29 height 27
click at [0, 0] on input "Yes" at bounding box center [0, 0] width 0 height 0
click at [487, 671] on label "No" at bounding box center [500, 684] width 26 height 27
click at [0, 0] on input "No" at bounding box center [0, 0] width 0 height 0
click at [487, 701] on button "Submit" at bounding box center [475, 714] width 53 height 26
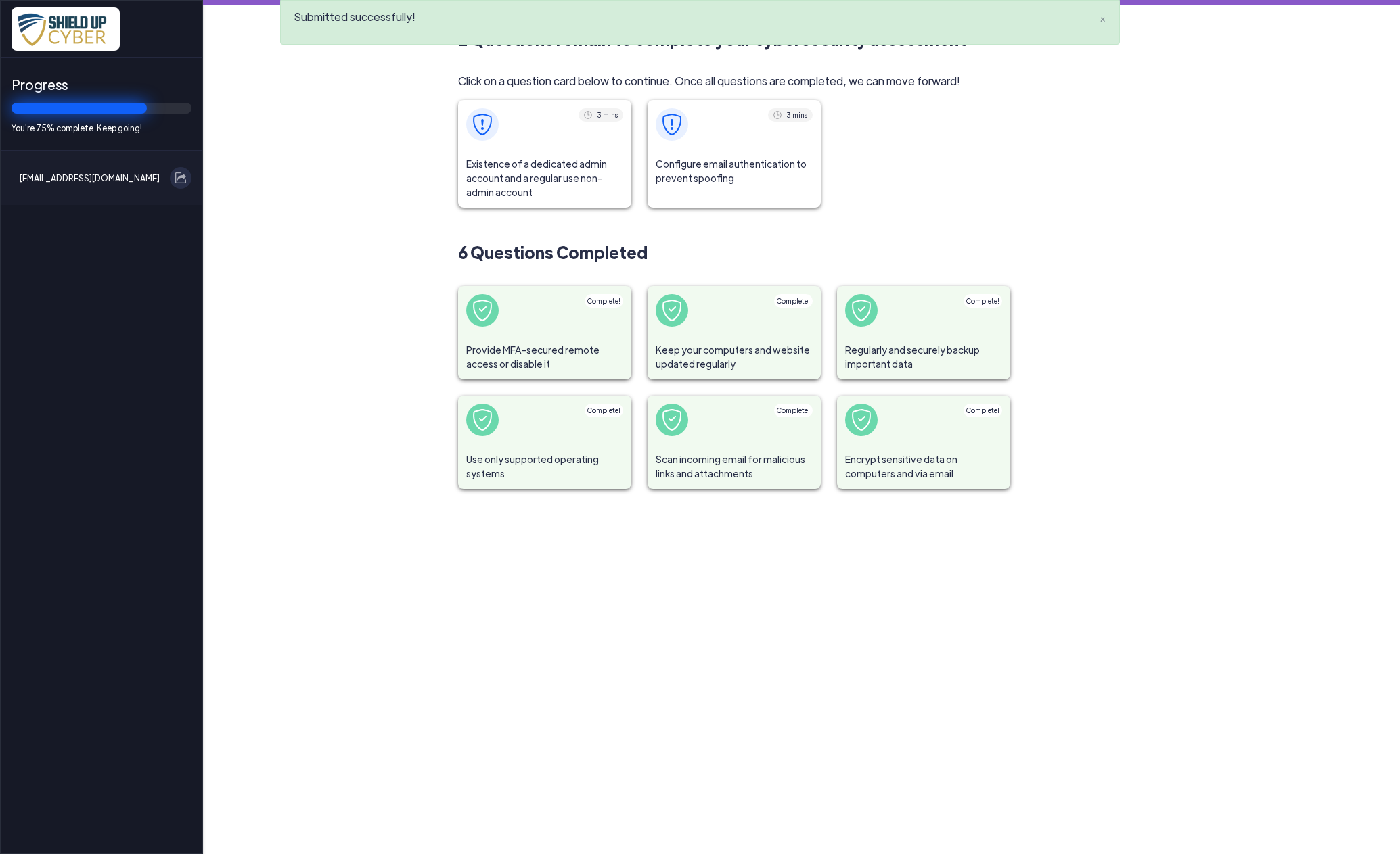
click at [565, 164] on span "Existence of a dedicated admin account and a regular use non-admin account" at bounding box center [544, 178] width 173 height 59
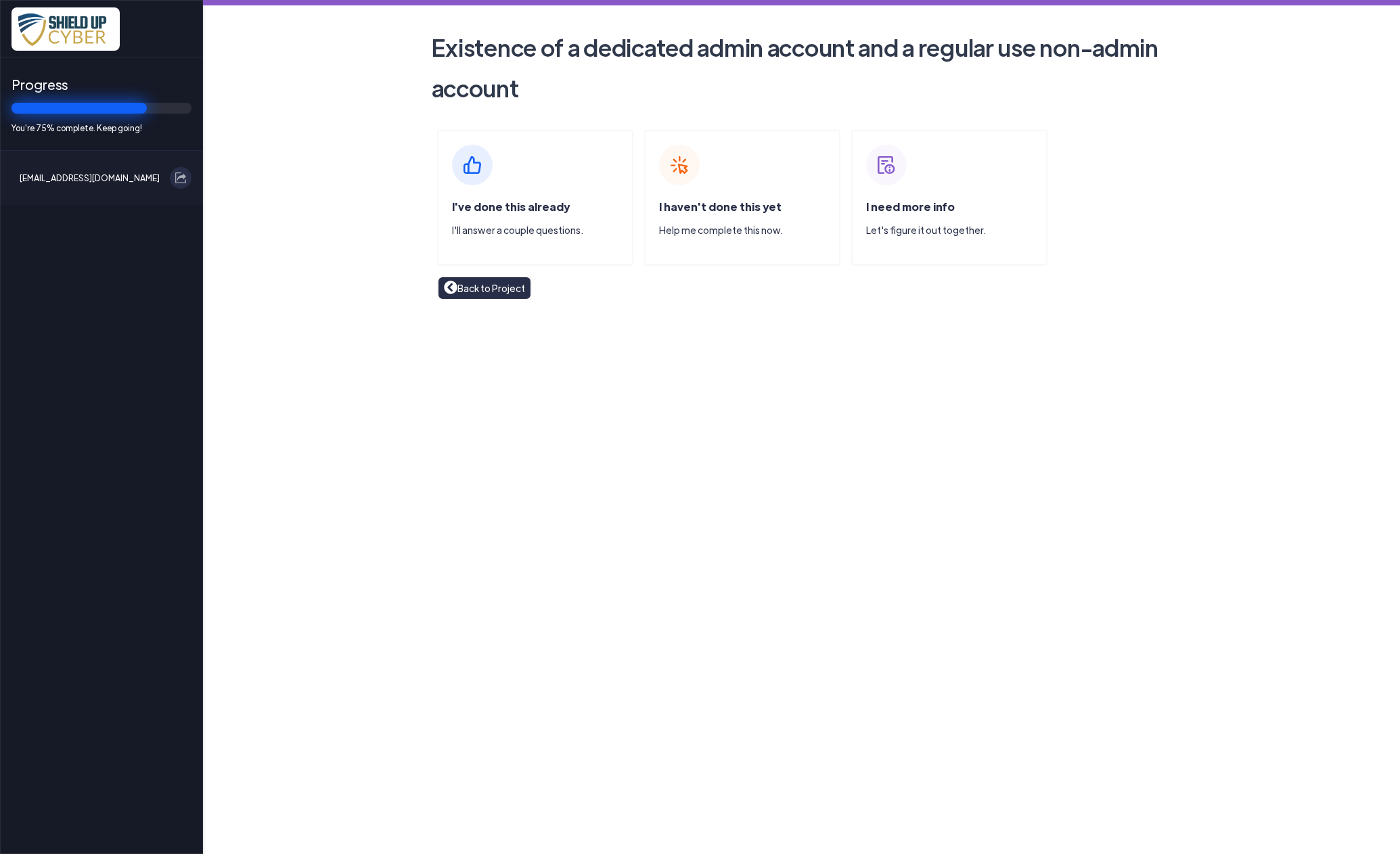
click at [542, 187] on div "I've done this already I'll answer a couple questions." at bounding box center [535, 197] width 196 height 135
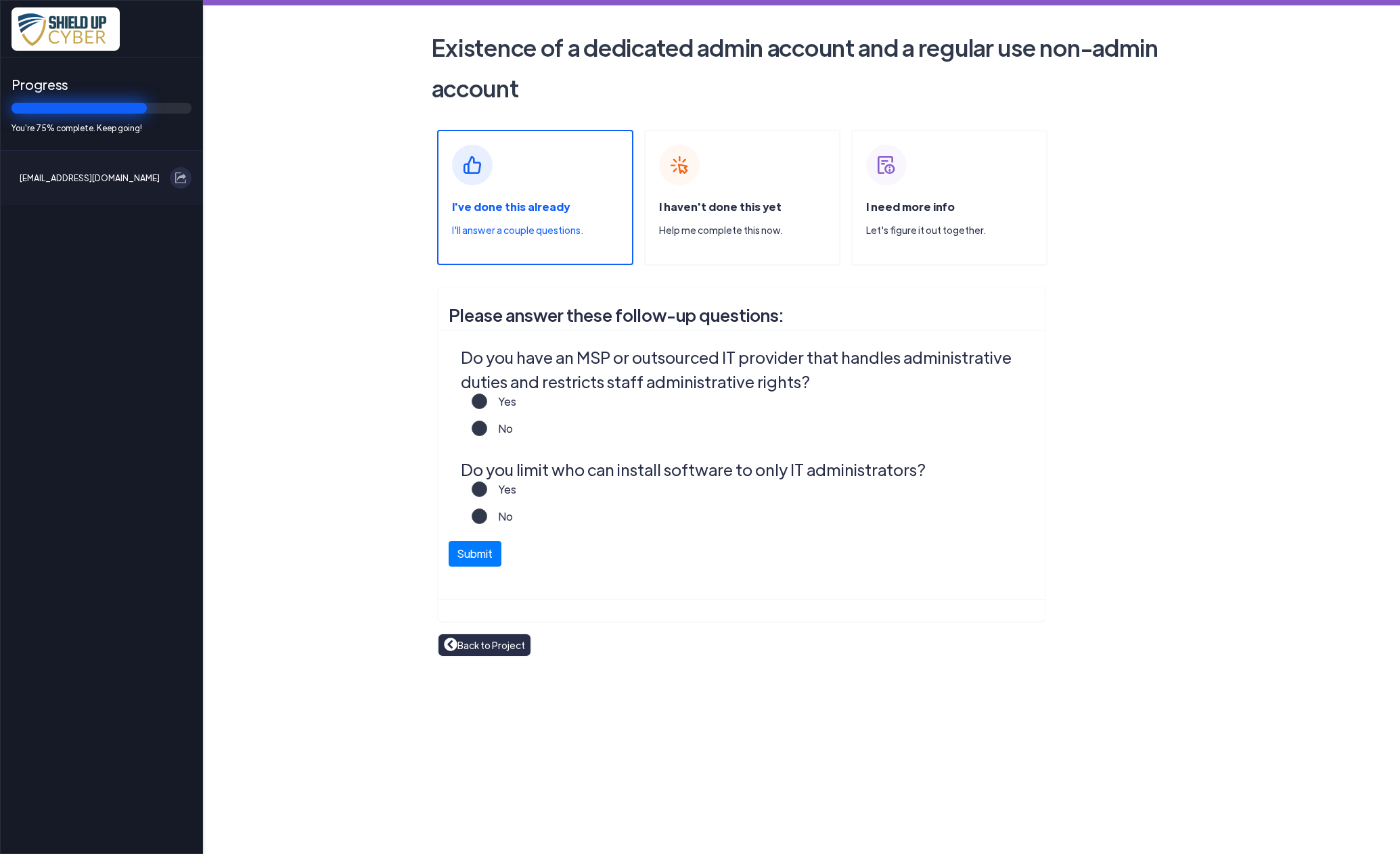
click at [487, 426] on label "No" at bounding box center [500, 434] width 26 height 27
click at [0, 0] on input "No" at bounding box center [0, 0] width 0 height 0
click at [487, 487] on label "Yes" at bounding box center [501, 494] width 29 height 27
click at [0, 0] on input "Yes" at bounding box center [0, 0] width 0 height 0
click at [475, 553] on button "Submit" at bounding box center [475, 551] width 53 height 26
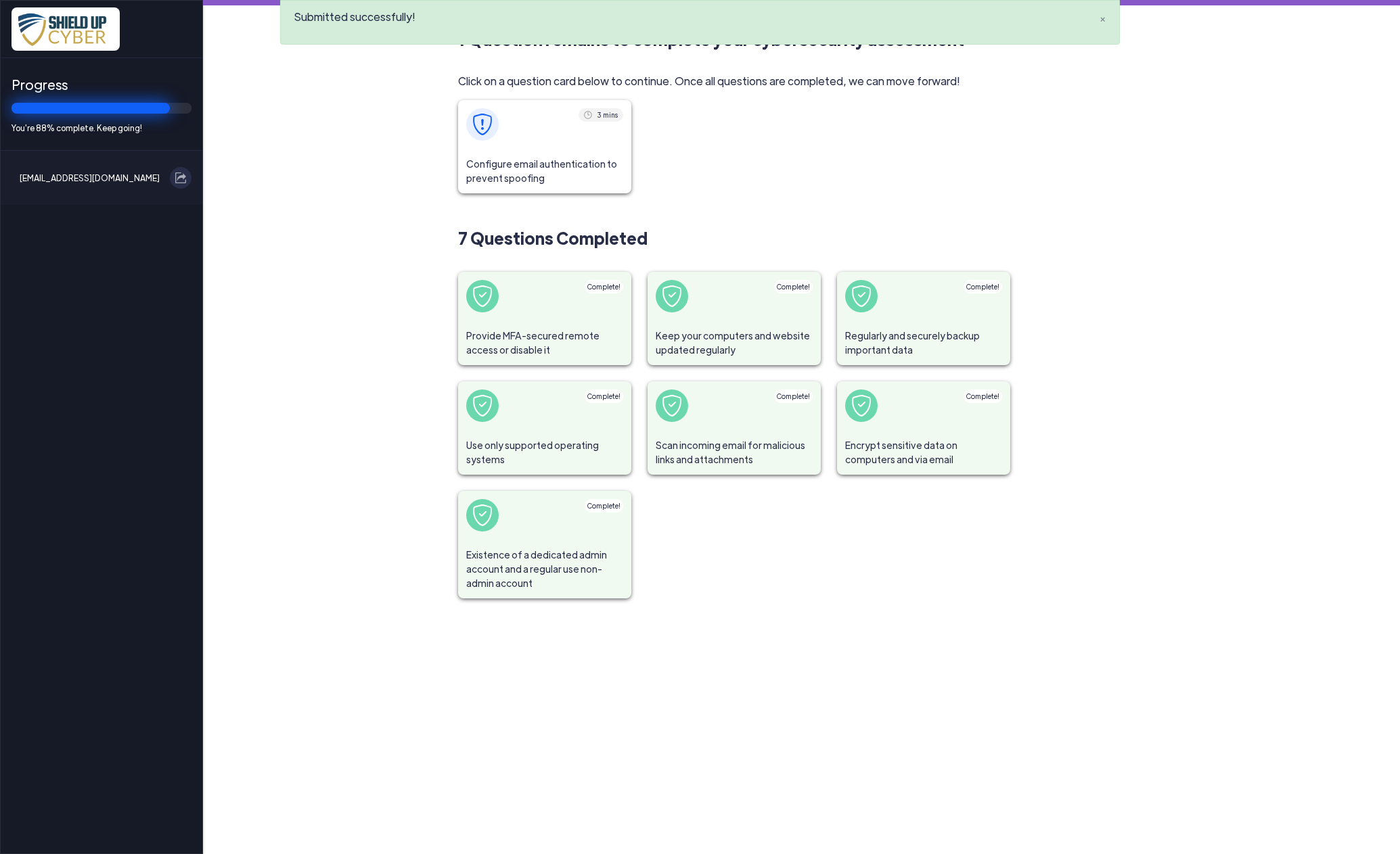
click at [534, 151] on span "Configure email authentication to prevent spoofing" at bounding box center [544, 171] width 173 height 45
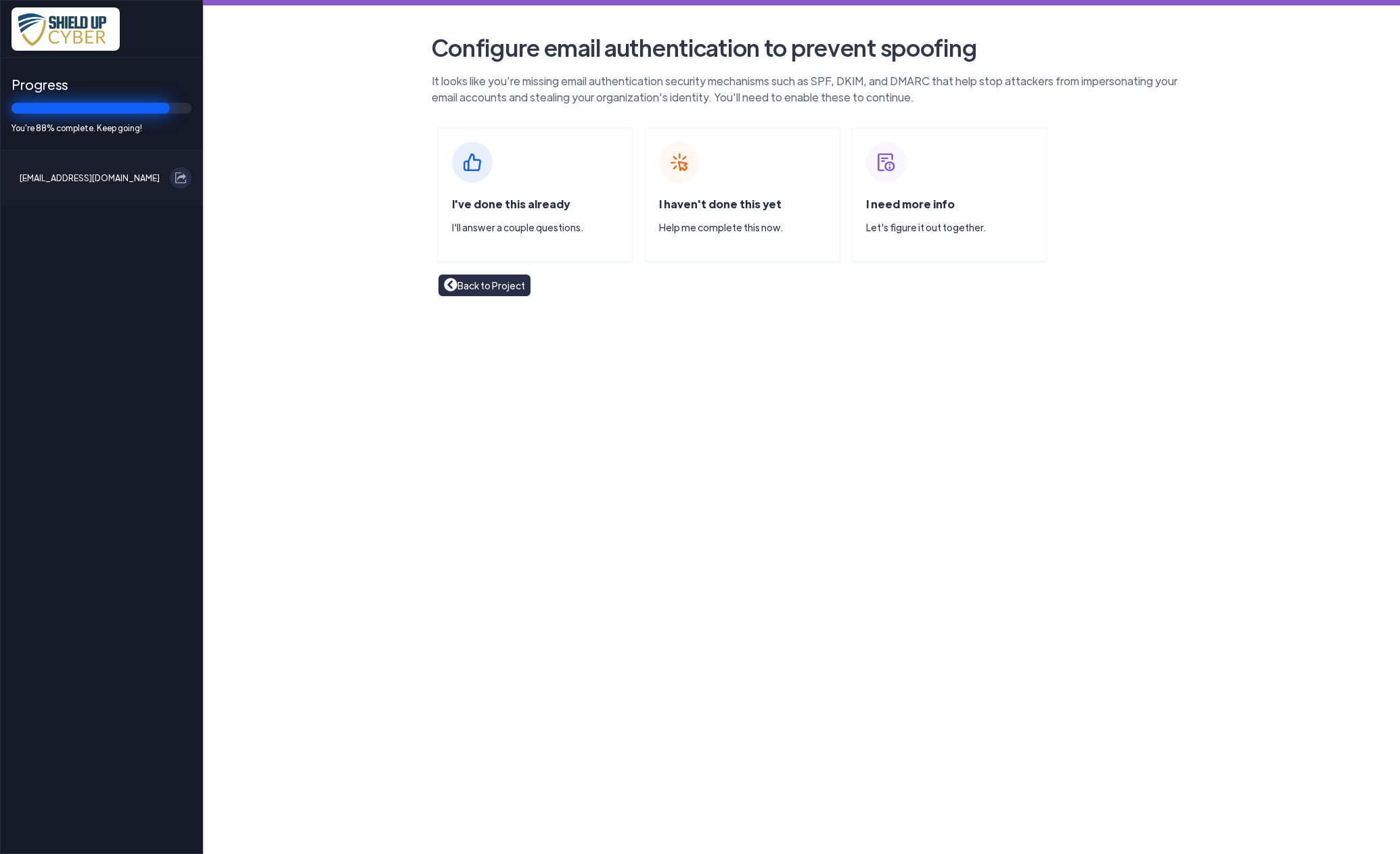
click at [521, 193] on div "I've done this already I'll answer a couple questions." at bounding box center [535, 194] width 196 height 135
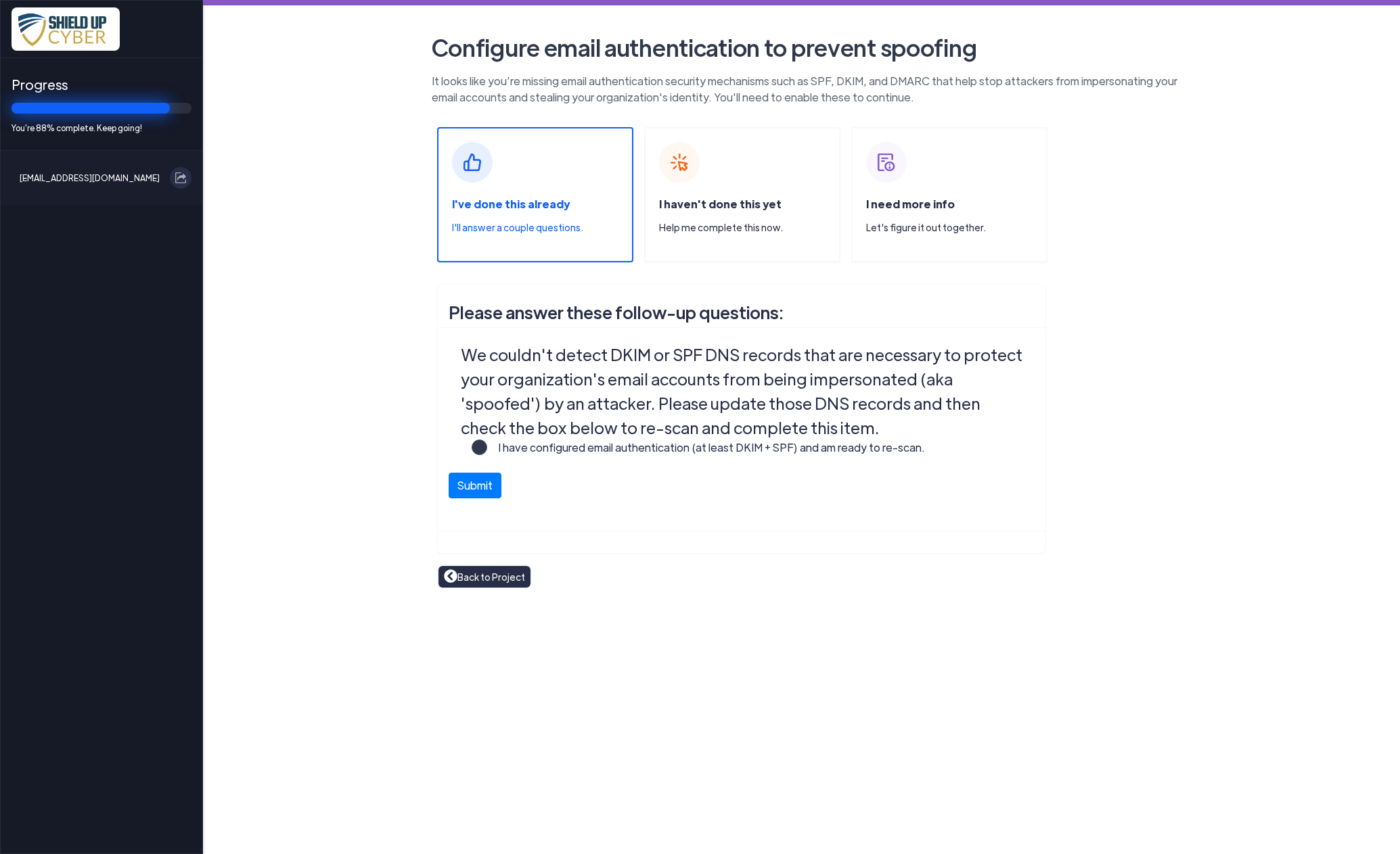
click at [487, 445] on label "I have configured email authentication (at least DKIM + SPF) and am ready to re…" at bounding box center [706, 452] width 438 height 27
click at [0, 0] on input "I have configured email authentication (at least DKIM + SPF) and am ready to re…" at bounding box center [0, 0] width 0 height 0
click at [475, 483] on button "Submit" at bounding box center [475, 482] width 53 height 26
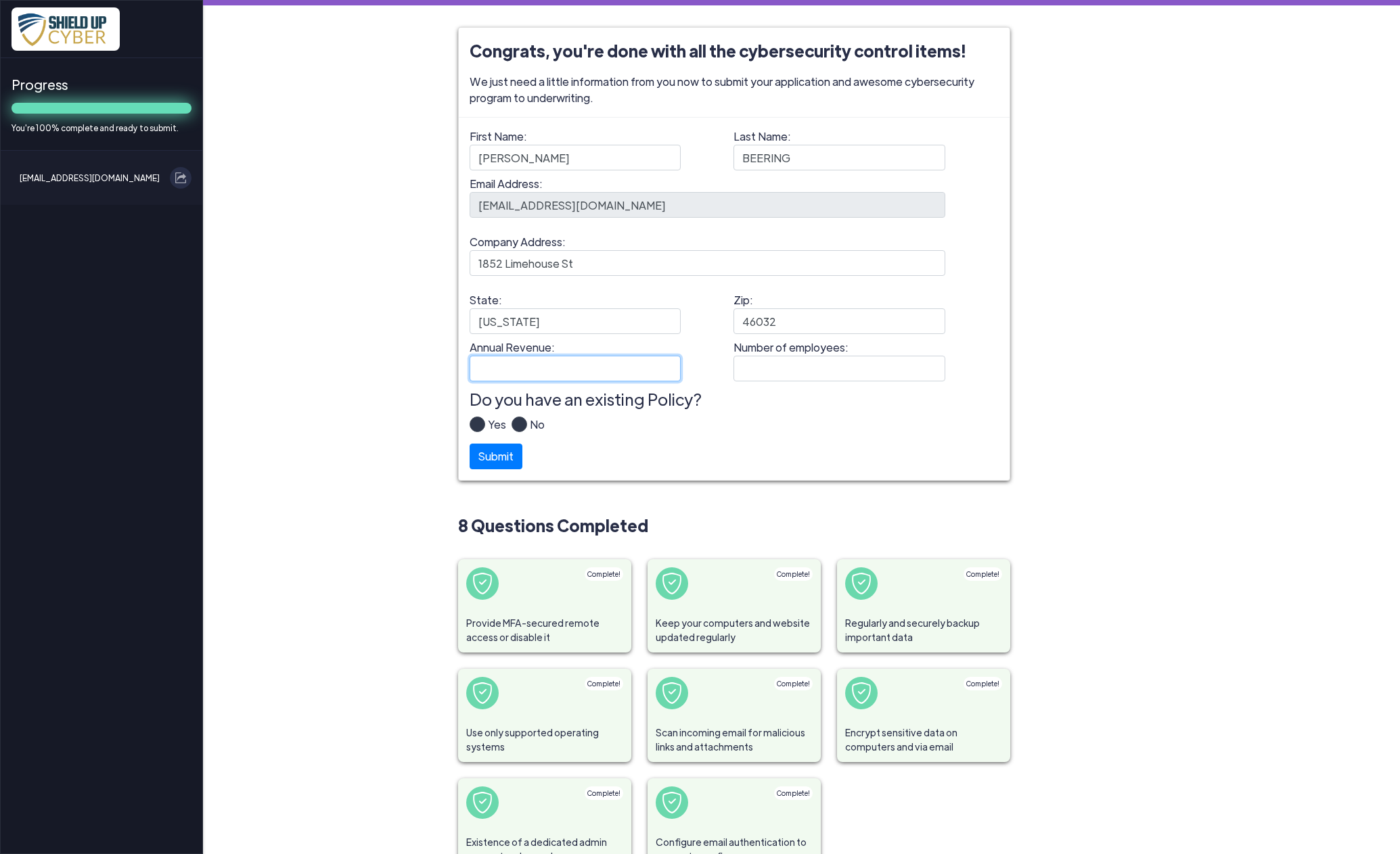
click at [488, 370] on input "Annual Revenue:" at bounding box center [575, 368] width 212 height 26
type input "1"
type input "$125K"
click at [742, 368] on input "Number of employees:" at bounding box center [839, 368] width 212 height 26
type input "2"
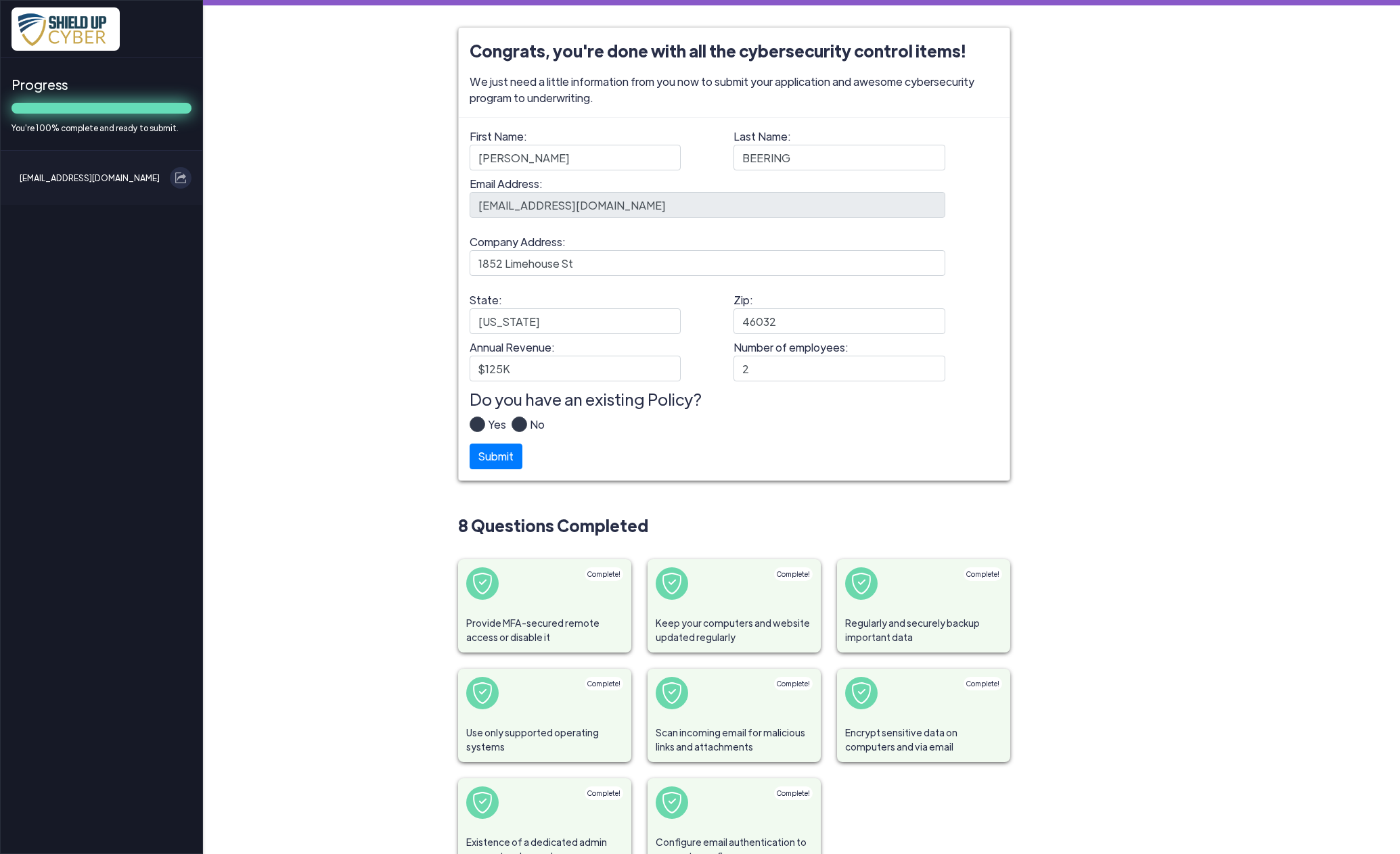
click at [485, 424] on label "Yes" at bounding box center [495, 429] width 21 height 27
click at [0, 0] on input "Yes" at bounding box center [0, 0] width 0 height 0
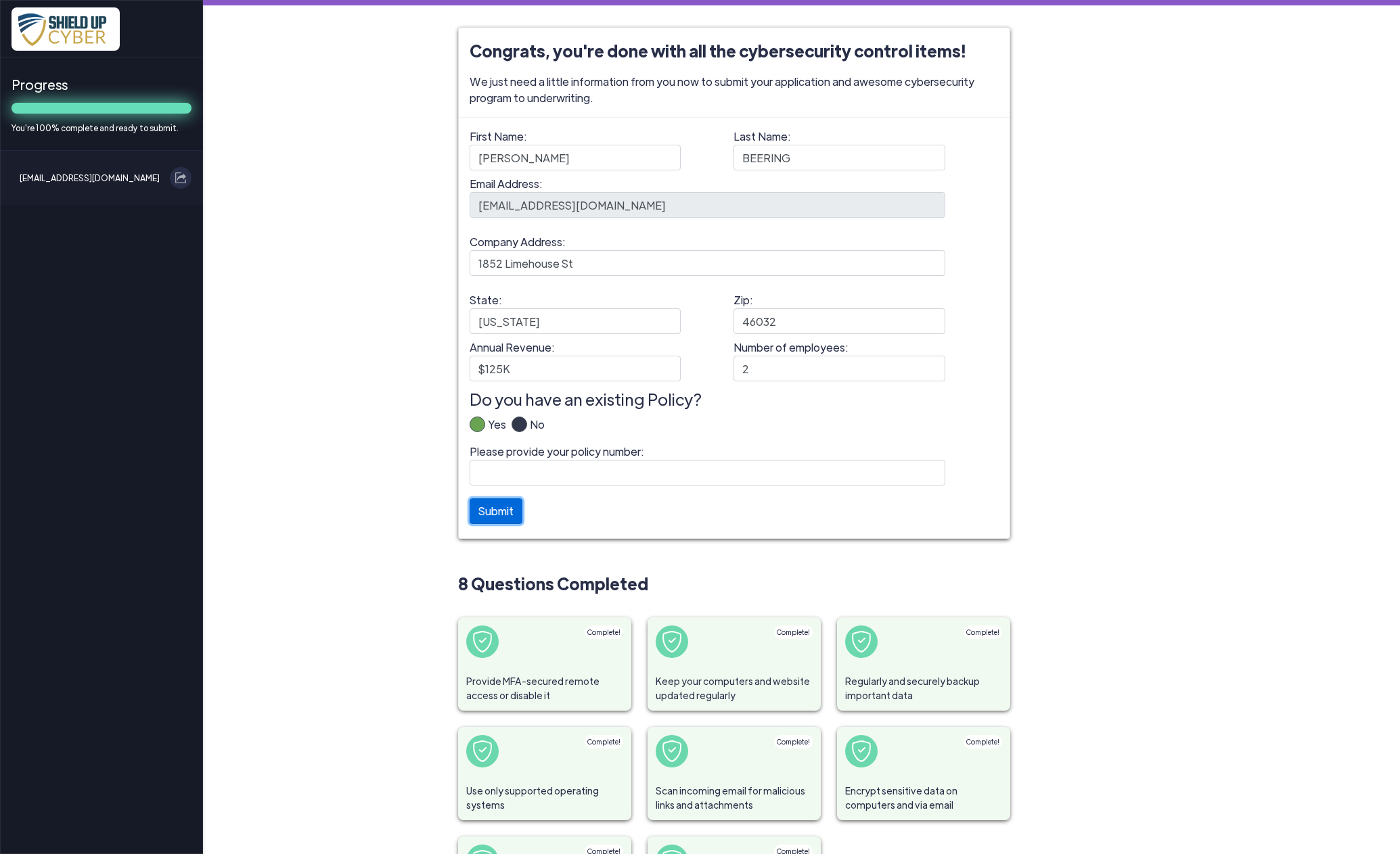
click at [485, 509] on button "Submit" at bounding box center [495, 511] width 53 height 26
paste input "B10618YRS022-01"
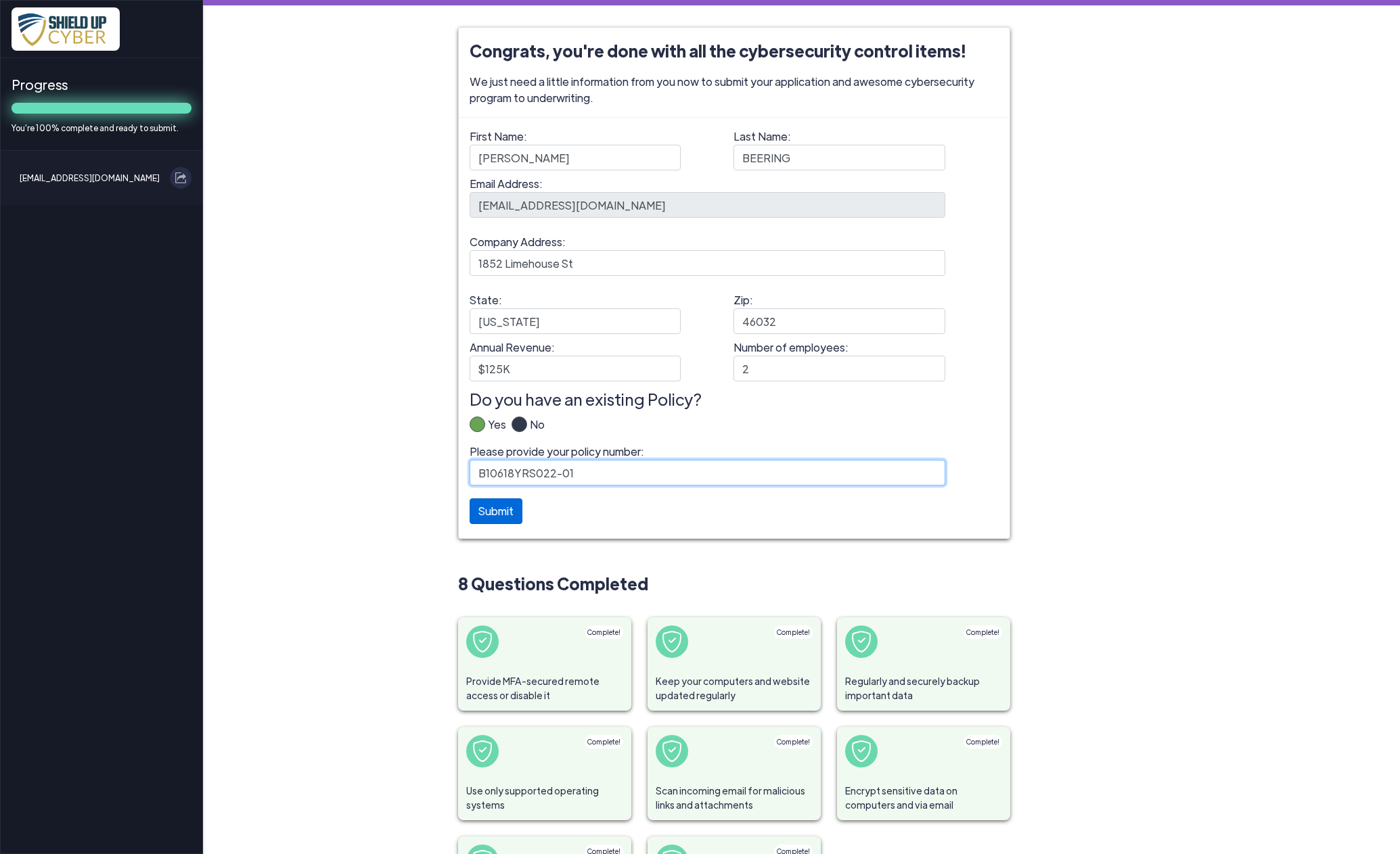
type input "B10618YRS022-01"
click at [491, 511] on button "Submit" at bounding box center [495, 511] width 53 height 26
